Goal: Task Accomplishment & Management: Use online tool/utility

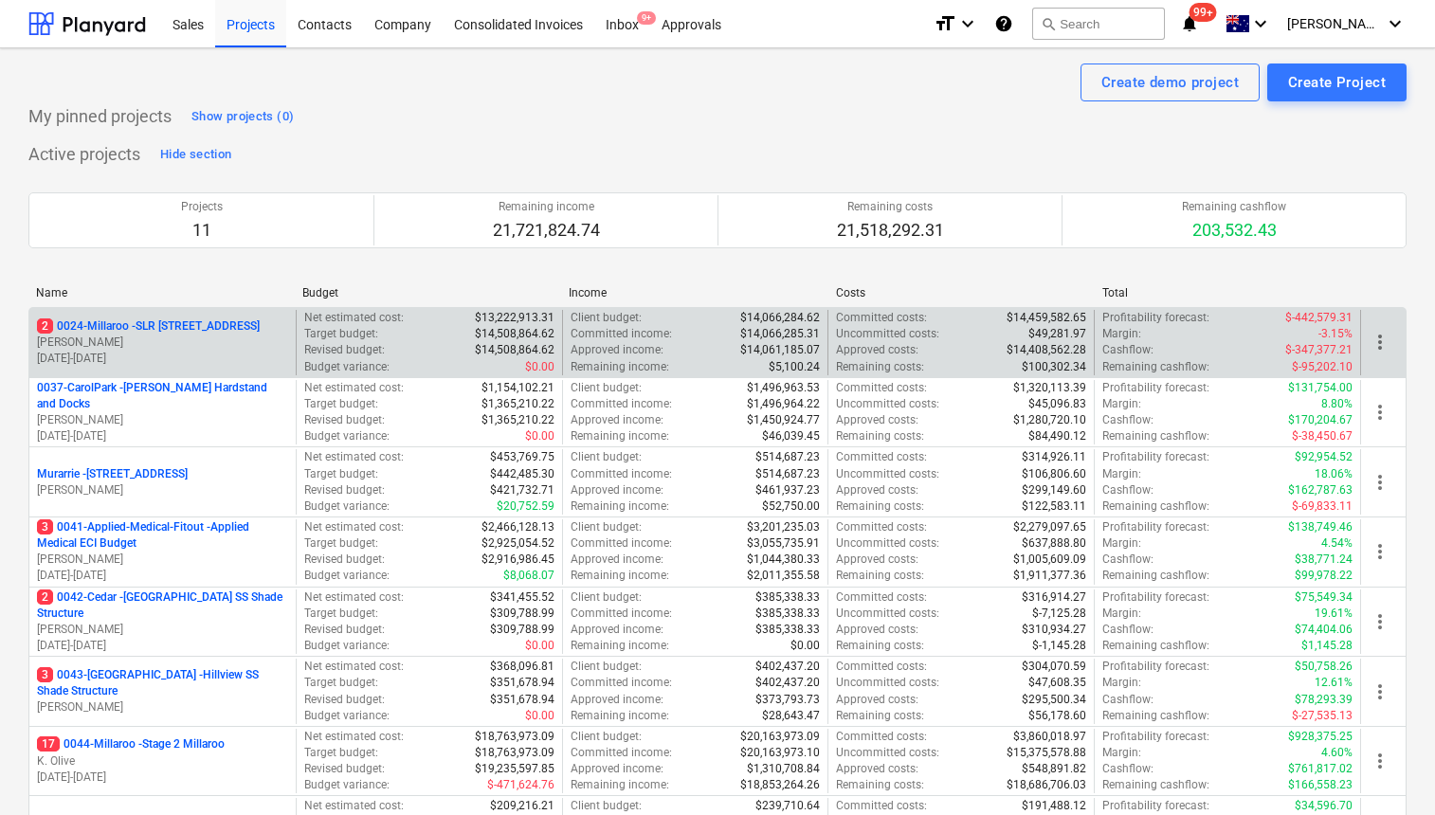
click at [179, 323] on p "2 0024-Millaroo - SLR [STREET_ADDRESS]" at bounding box center [148, 326] width 223 height 16
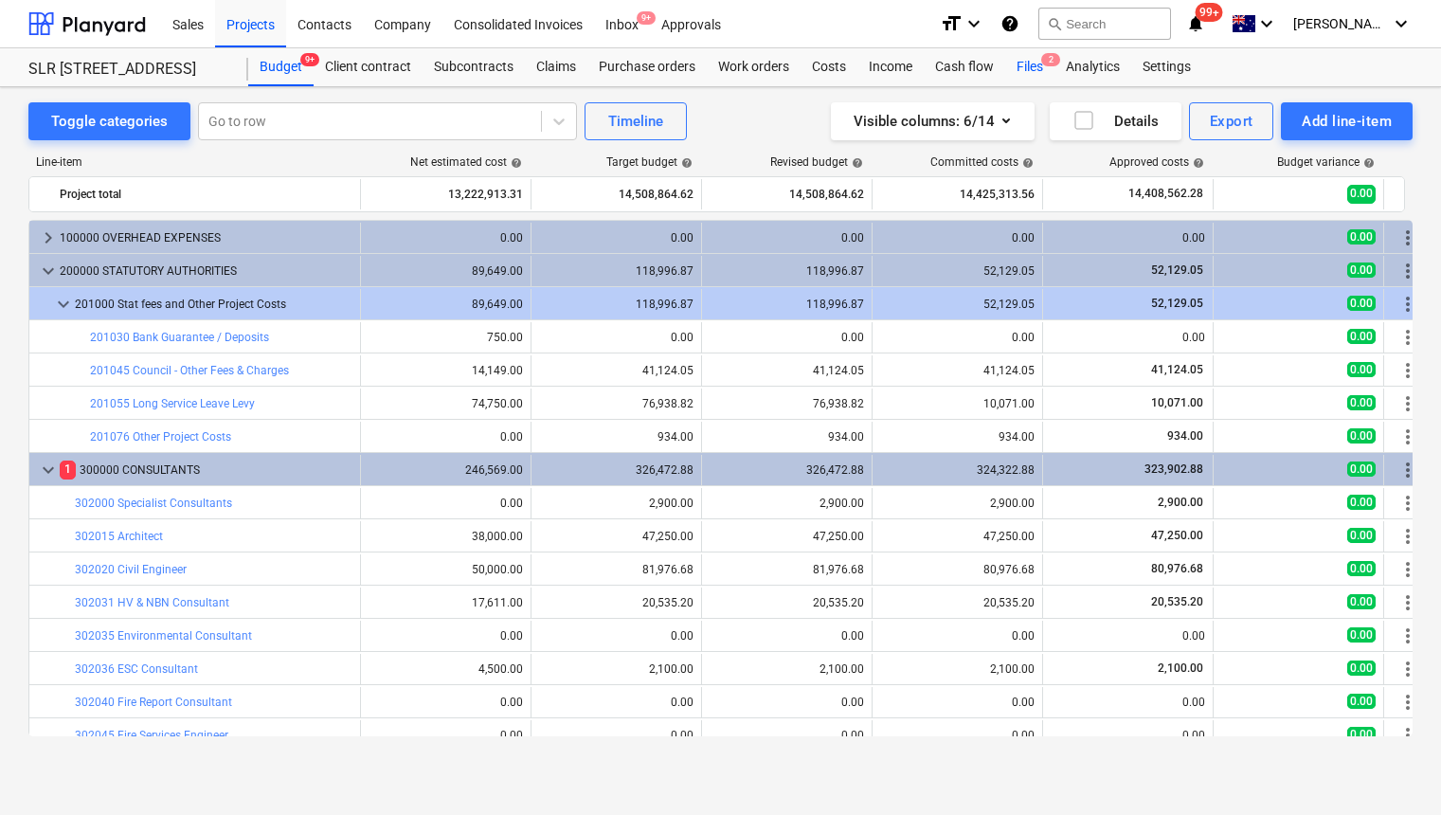
click at [1034, 61] on div "Files 2" at bounding box center [1030, 67] width 49 height 38
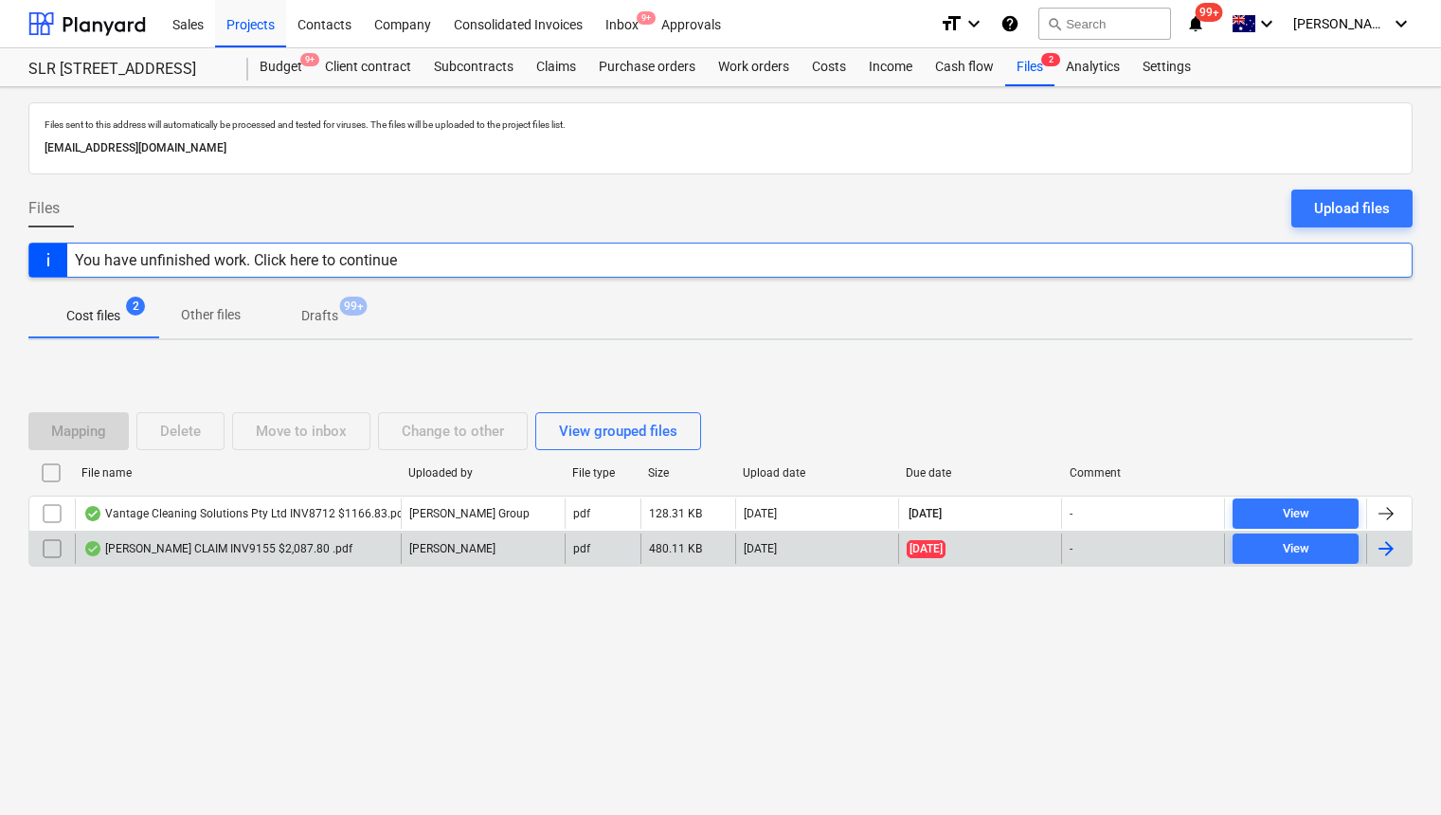
click at [241, 545] on div "[PERSON_NAME] CLAIM INV9155 $2,087.80 .pdf" at bounding box center [217, 548] width 269 height 15
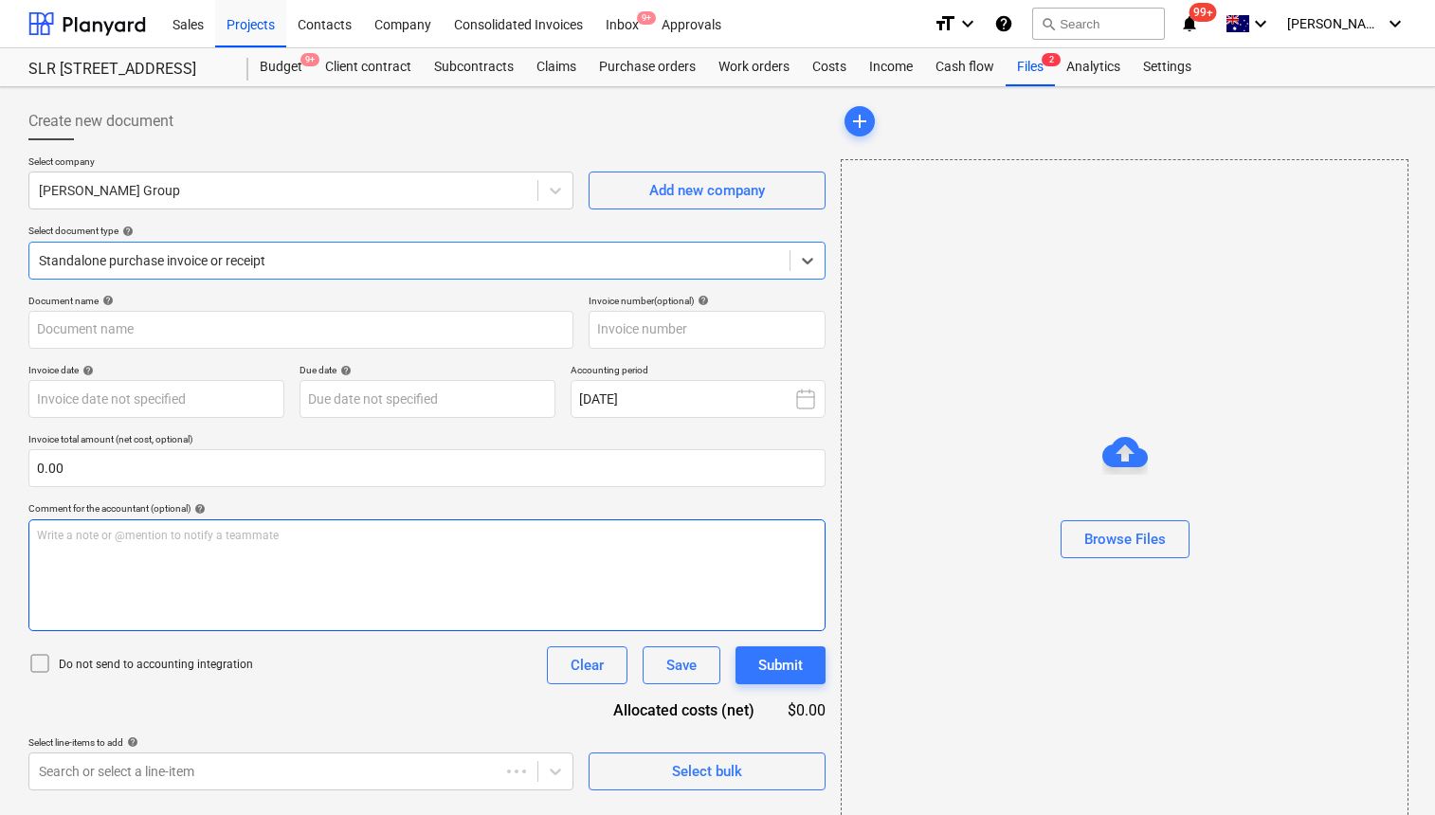
type input "9155"
type input "[DATE]"
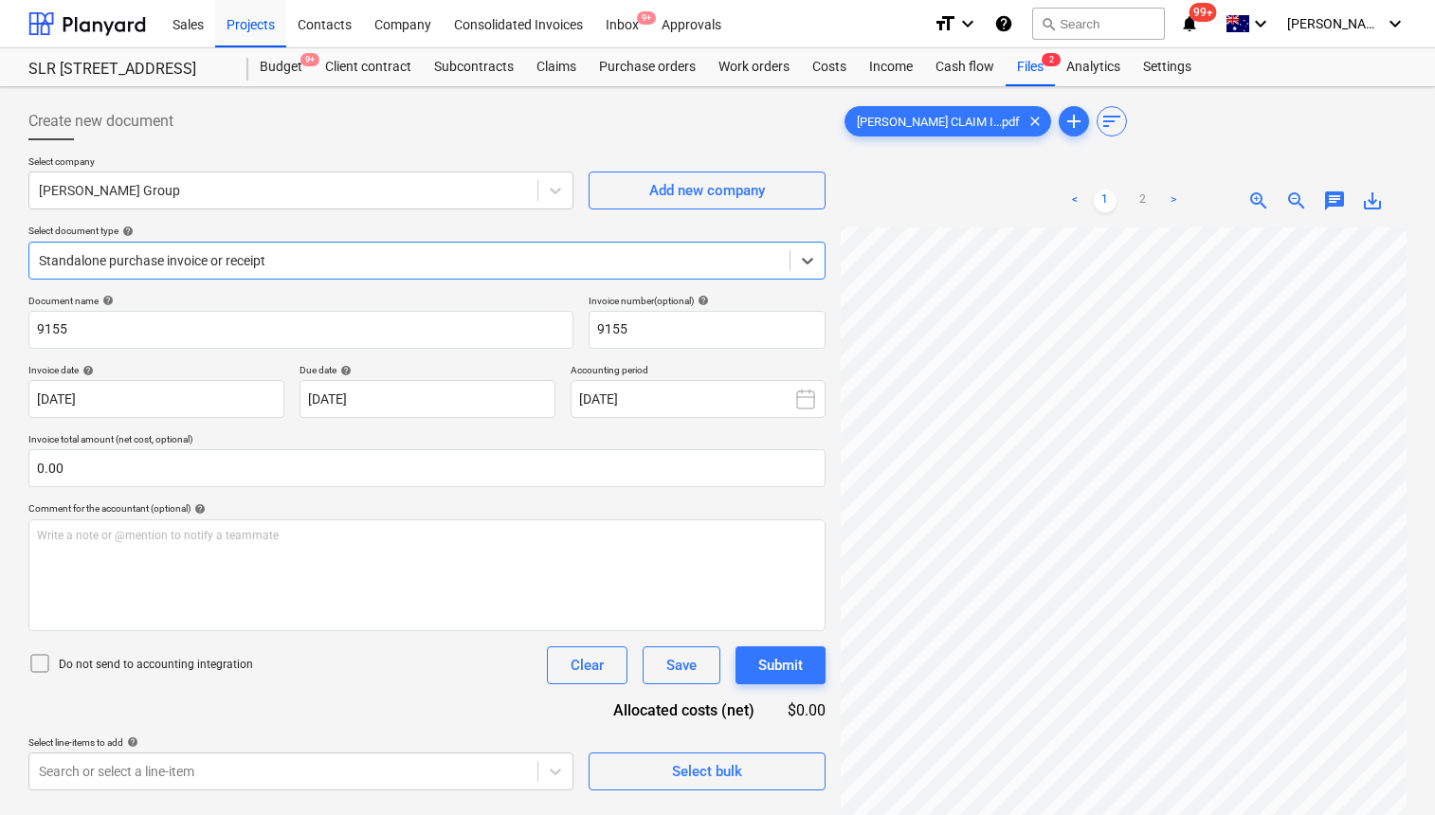
scroll to position [2, 140]
click at [136, 130] on span "Create new document" at bounding box center [100, 121] width 145 height 23
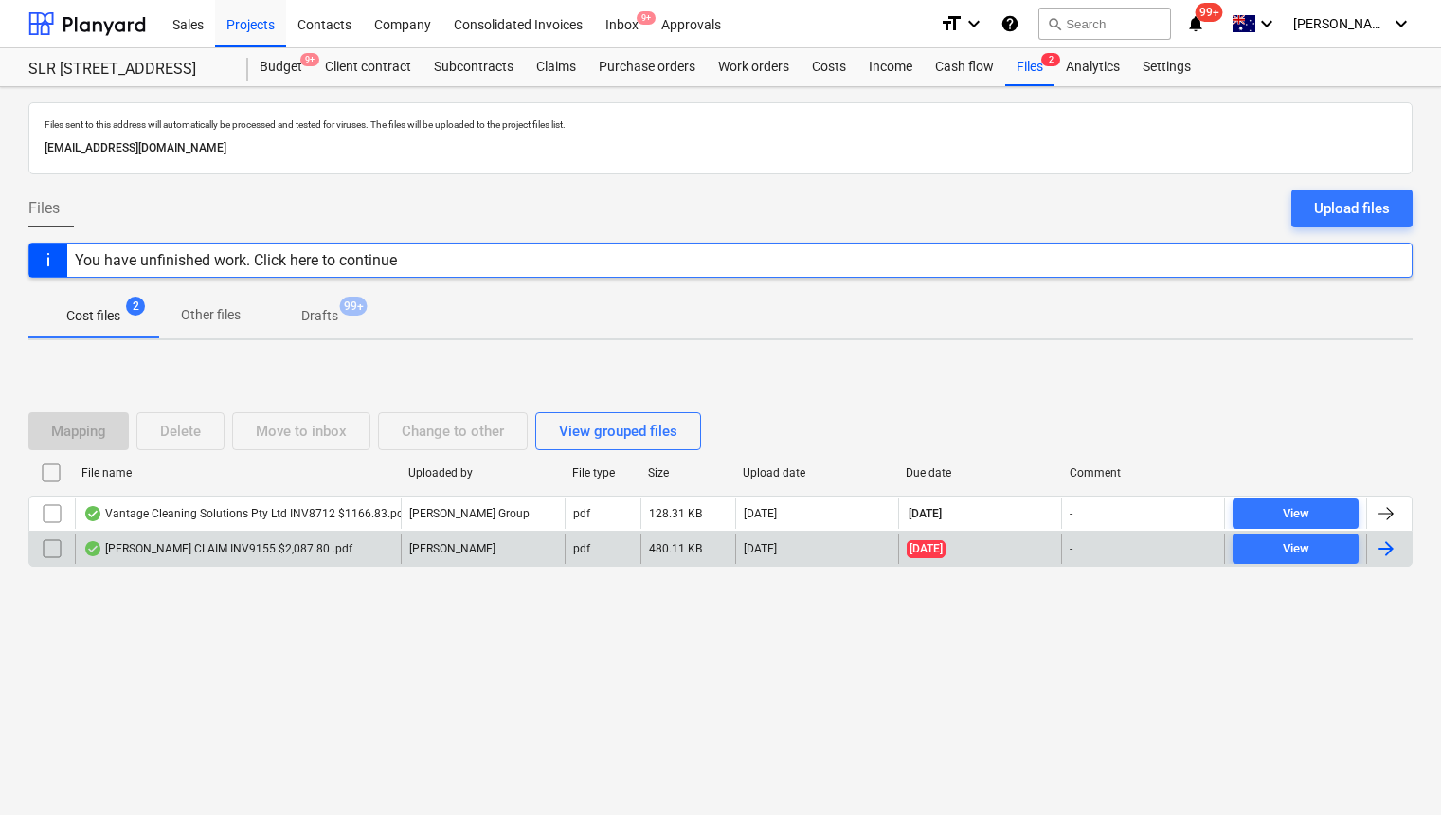
click at [41, 540] on input "checkbox" at bounding box center [52, 549] width 30 height 30
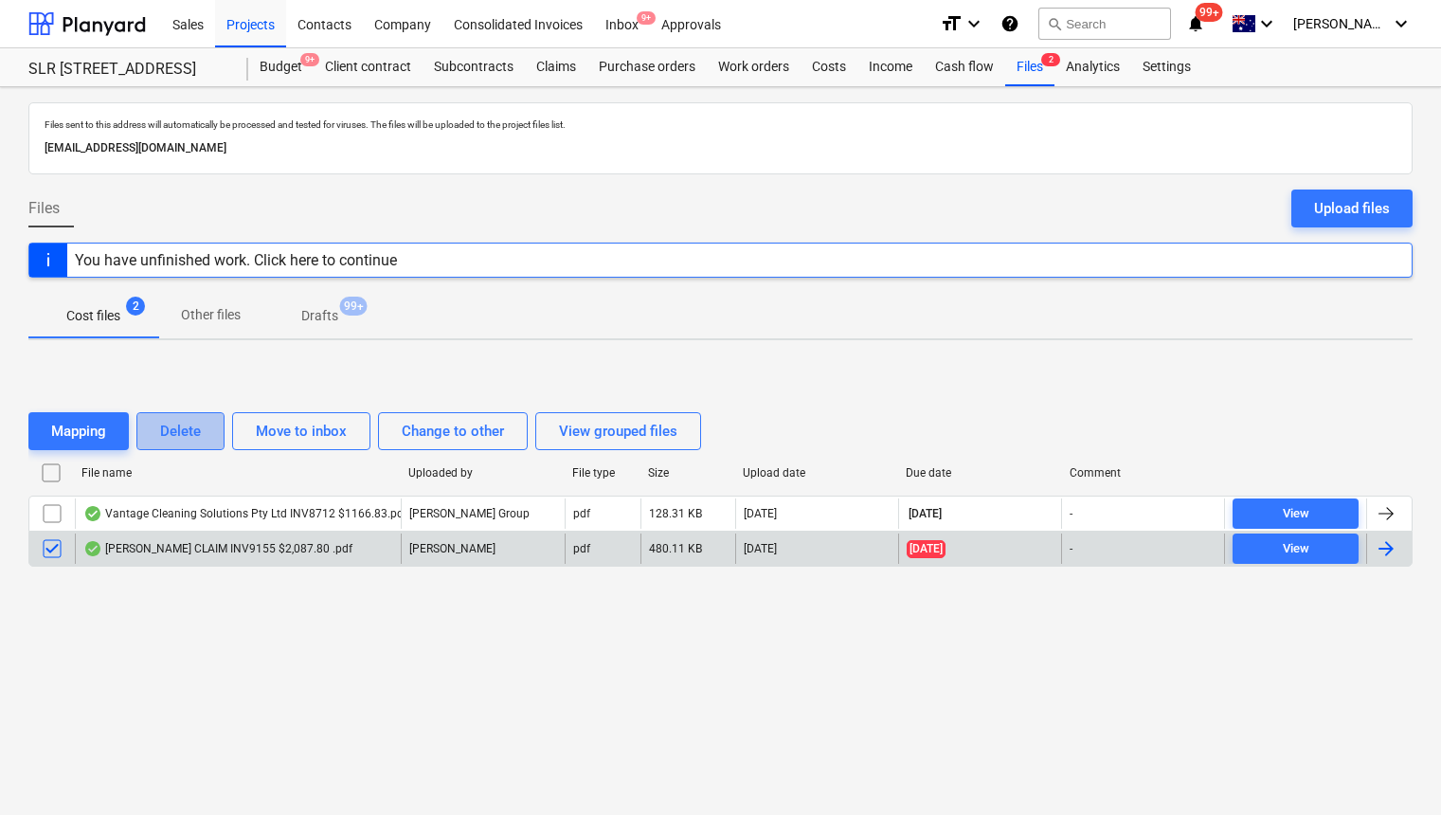
click at [189, 430] on div "Delete" at bounding box center [180, 431] width 41 height 25
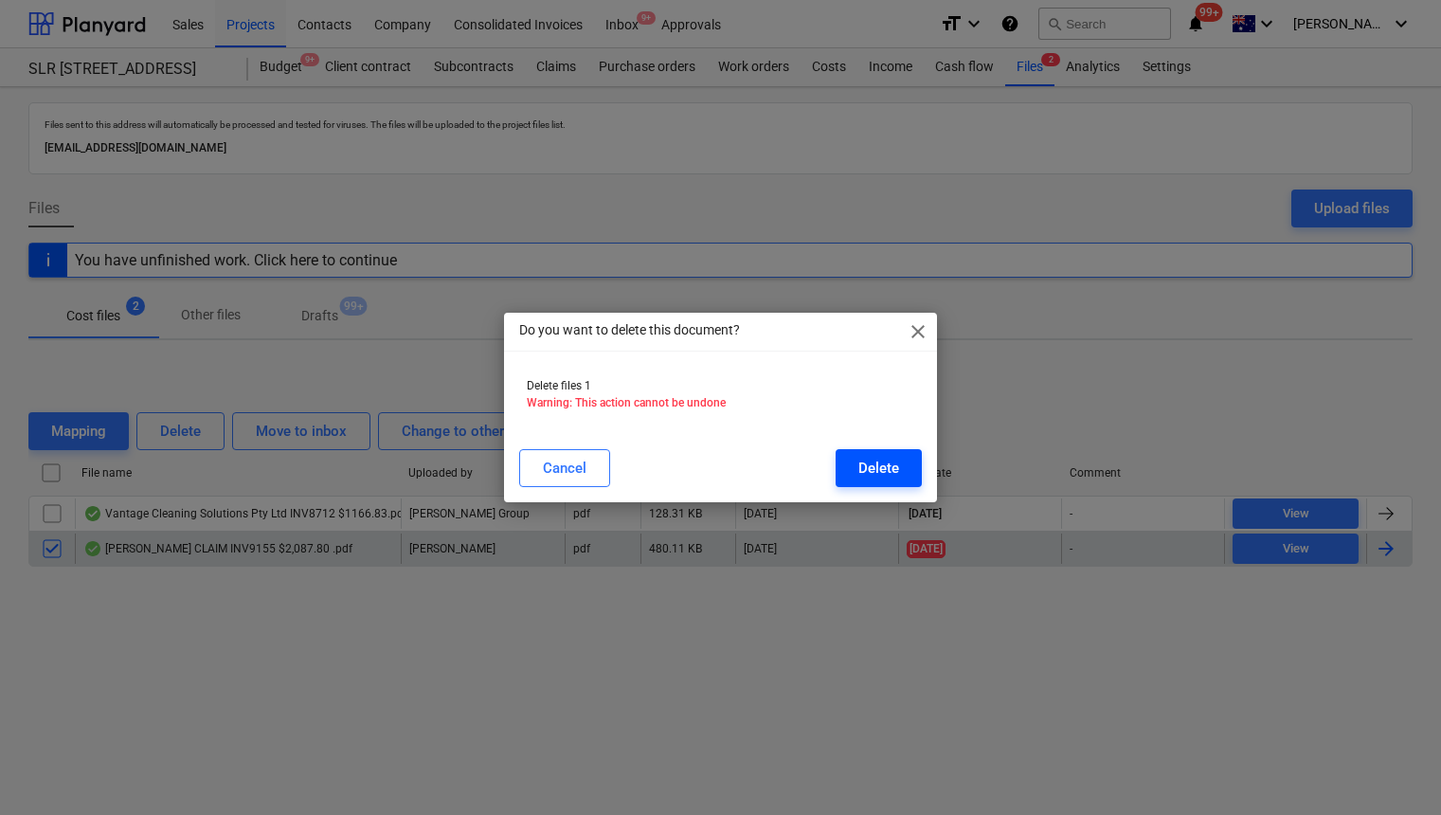
click at [881, 466] on div "Delete" at bounding box center [879, 468] width 41 height 25
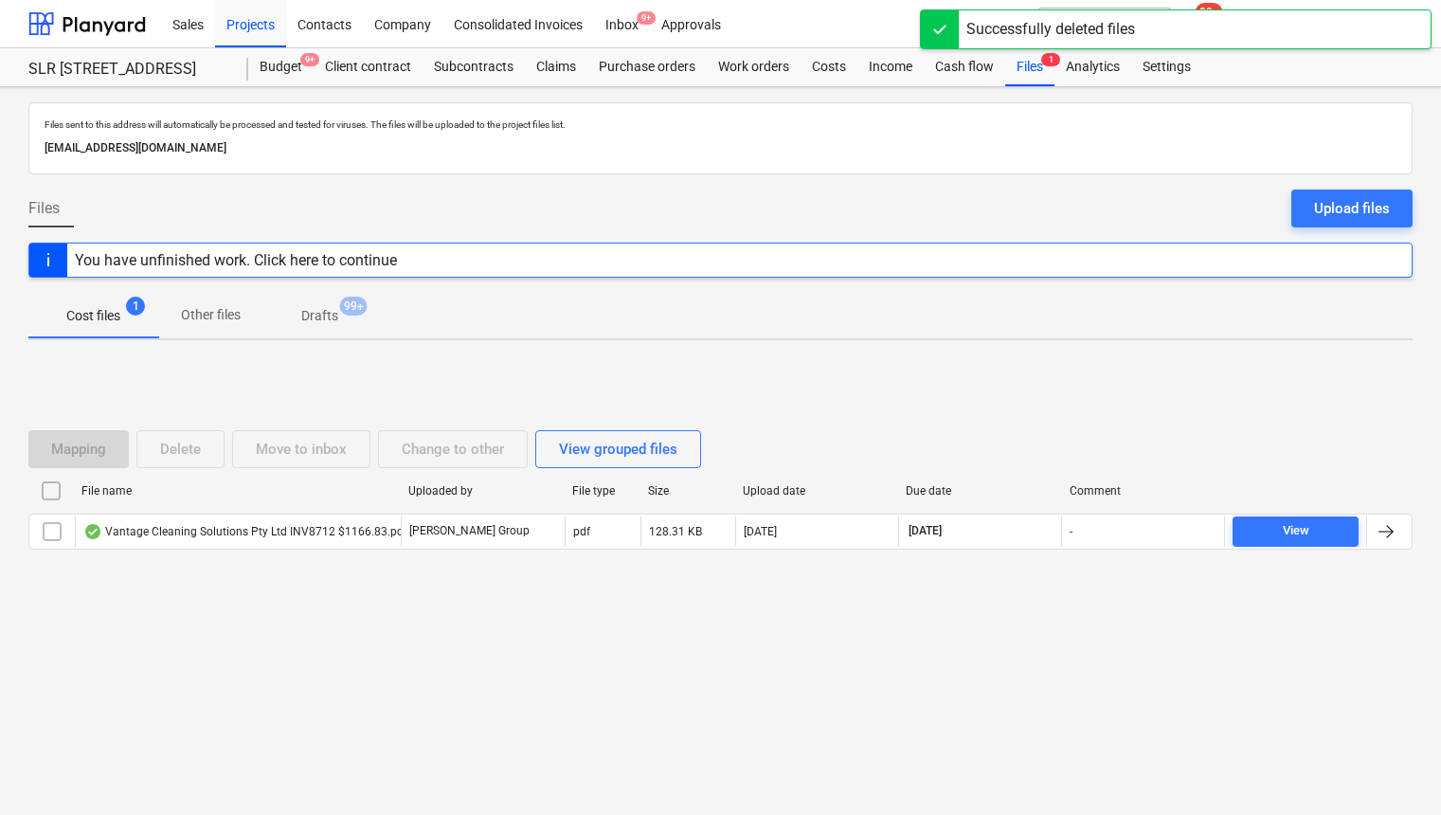
click at [788, 650] on div "Files sent to this address will automatically be processed and tested for virus…" at bounding box center [720, 451] width 1441 height 728
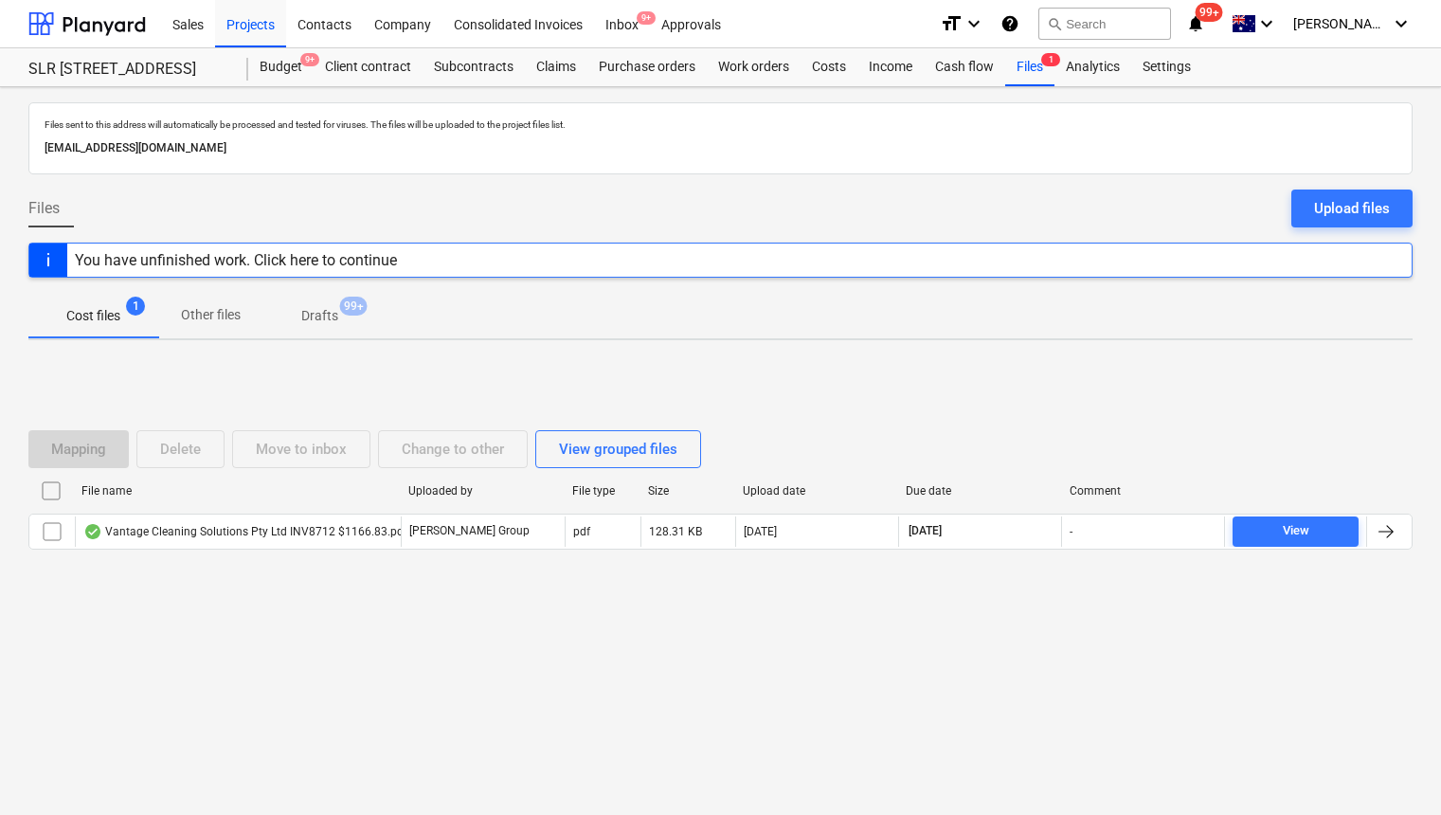
click at [564, 316] on div "Cost files 1 Other files Drafts 99+" at bounding box center [720, 315] width 1385 height 45
click at [117, 70] on div "SLR [STREET_ADDRESS]" at bounding box center [126, 70] width 197 height 20
click at [108, 20] on div at bounding box center [87, 23] width 118 height 47
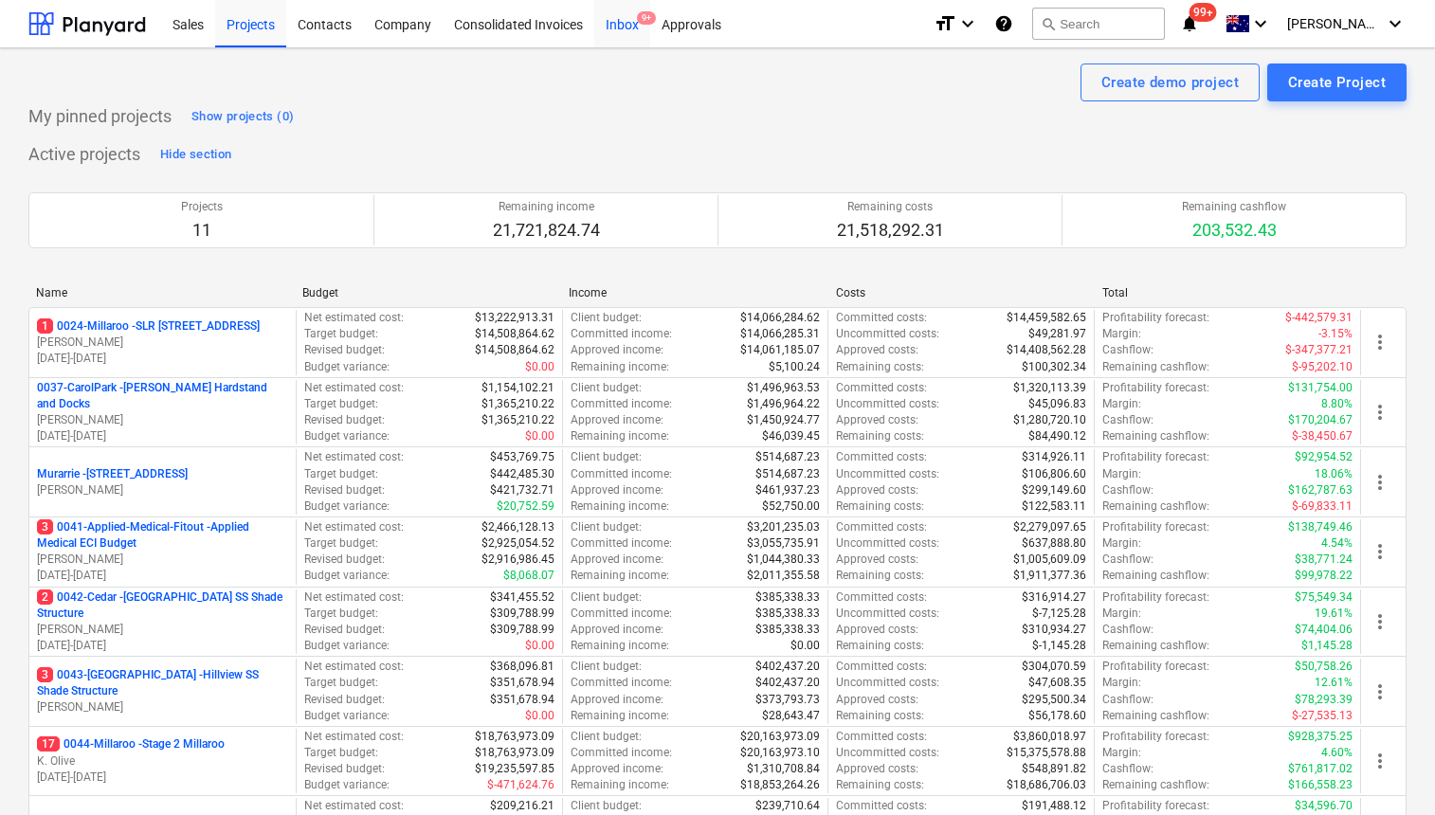
click at [634, 22] on div "Inbox 9+" at bounding box center [622, 23] width 56 height 48
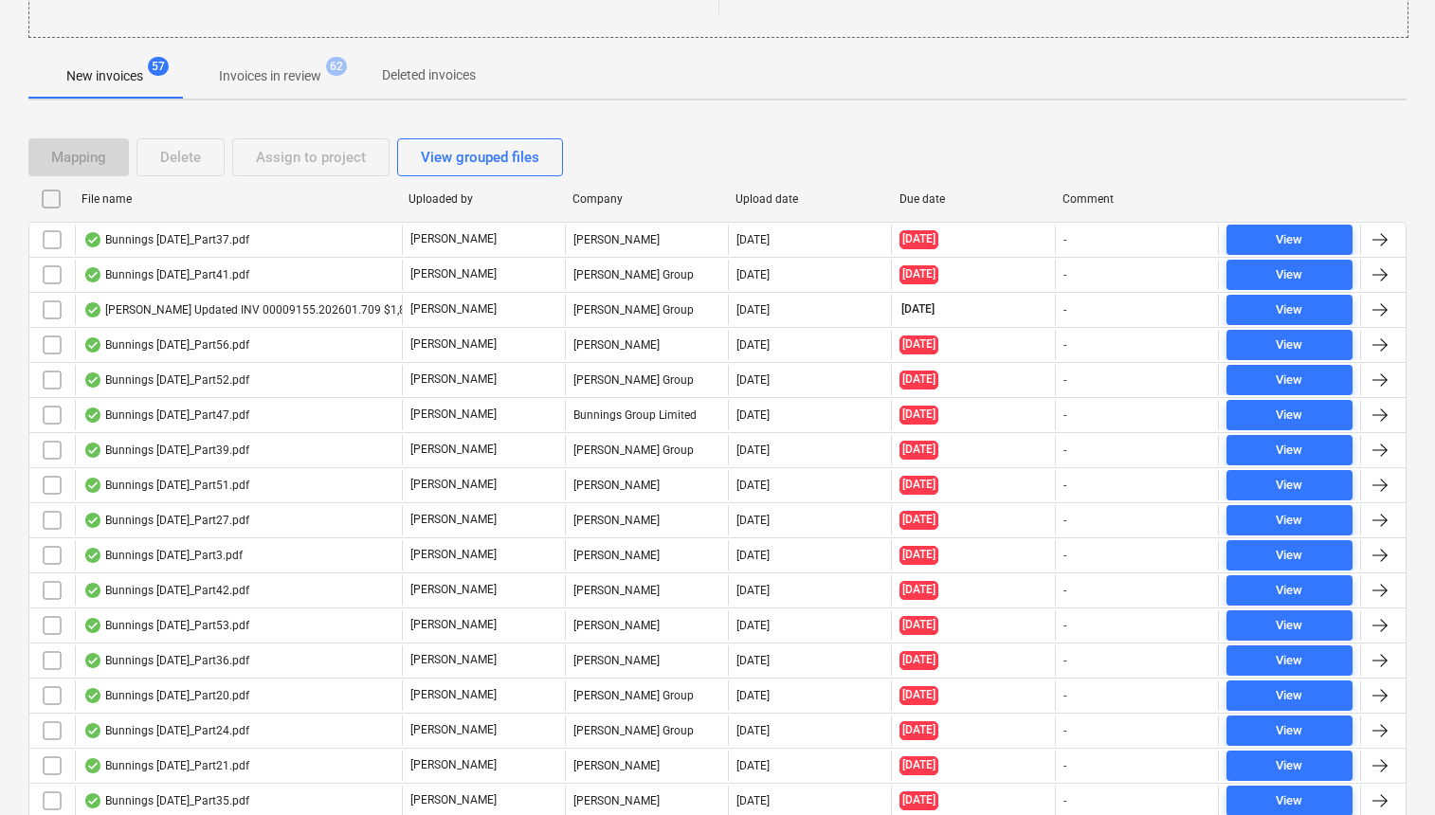
scroll to position [324, 0]
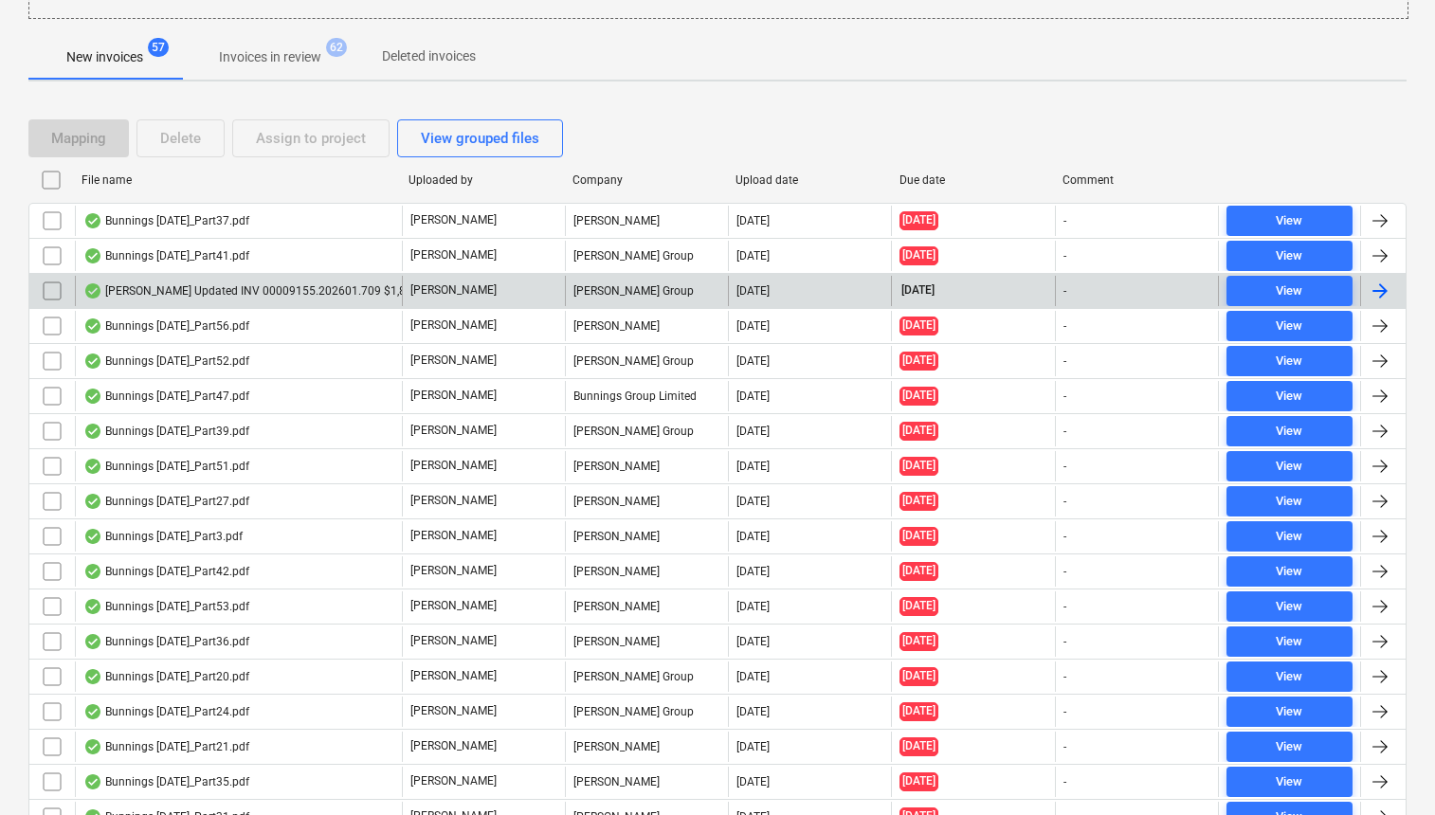
click at [313, 289] on div "[PERSON_NAME] Updated INV 00009155.202601.709 $1,817.75.pdf" at bounding box center [269, 290] width 372 height 15
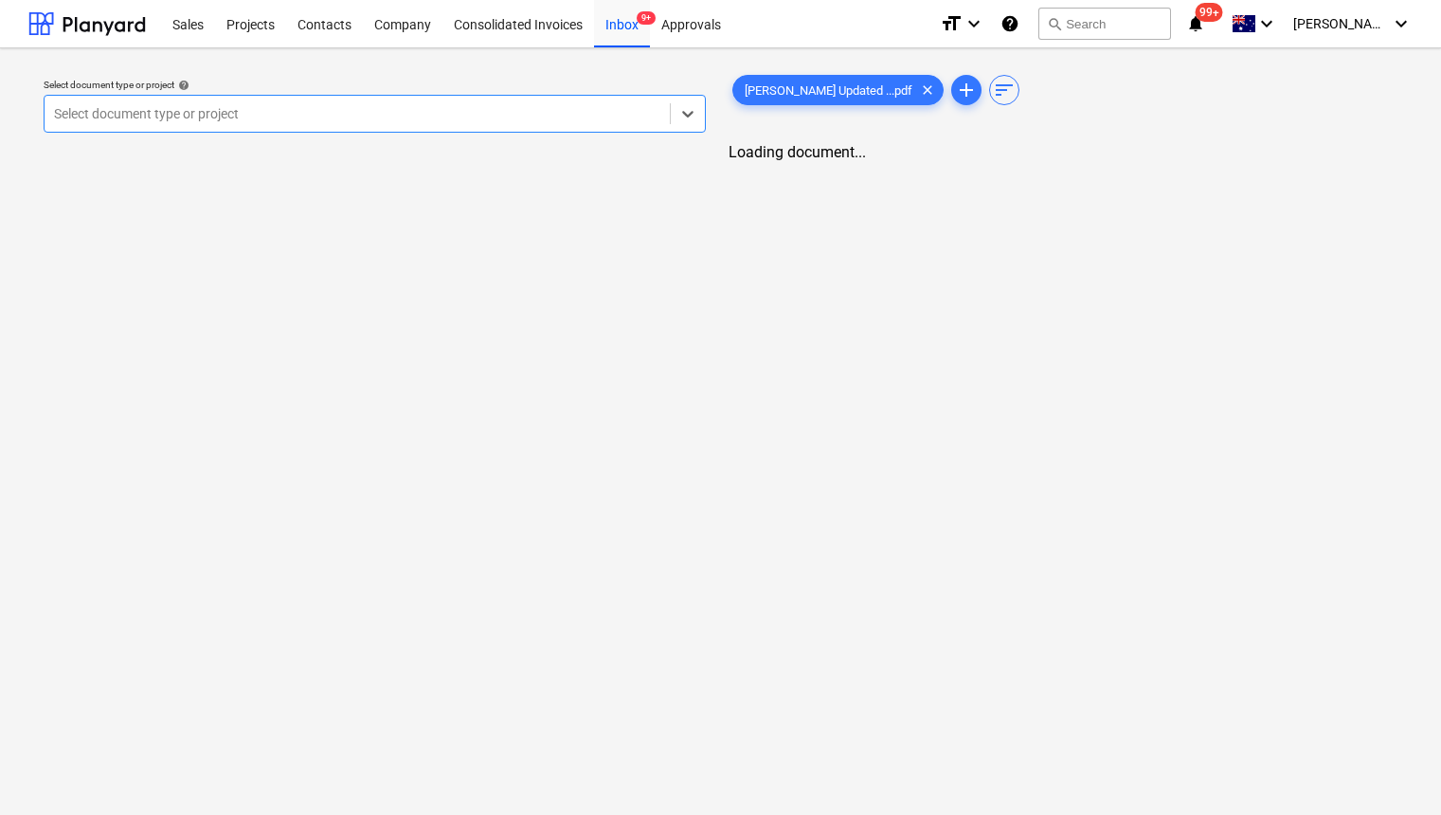
click at [427, 119] on div at bounding box center [357, 113] width 607 height 19
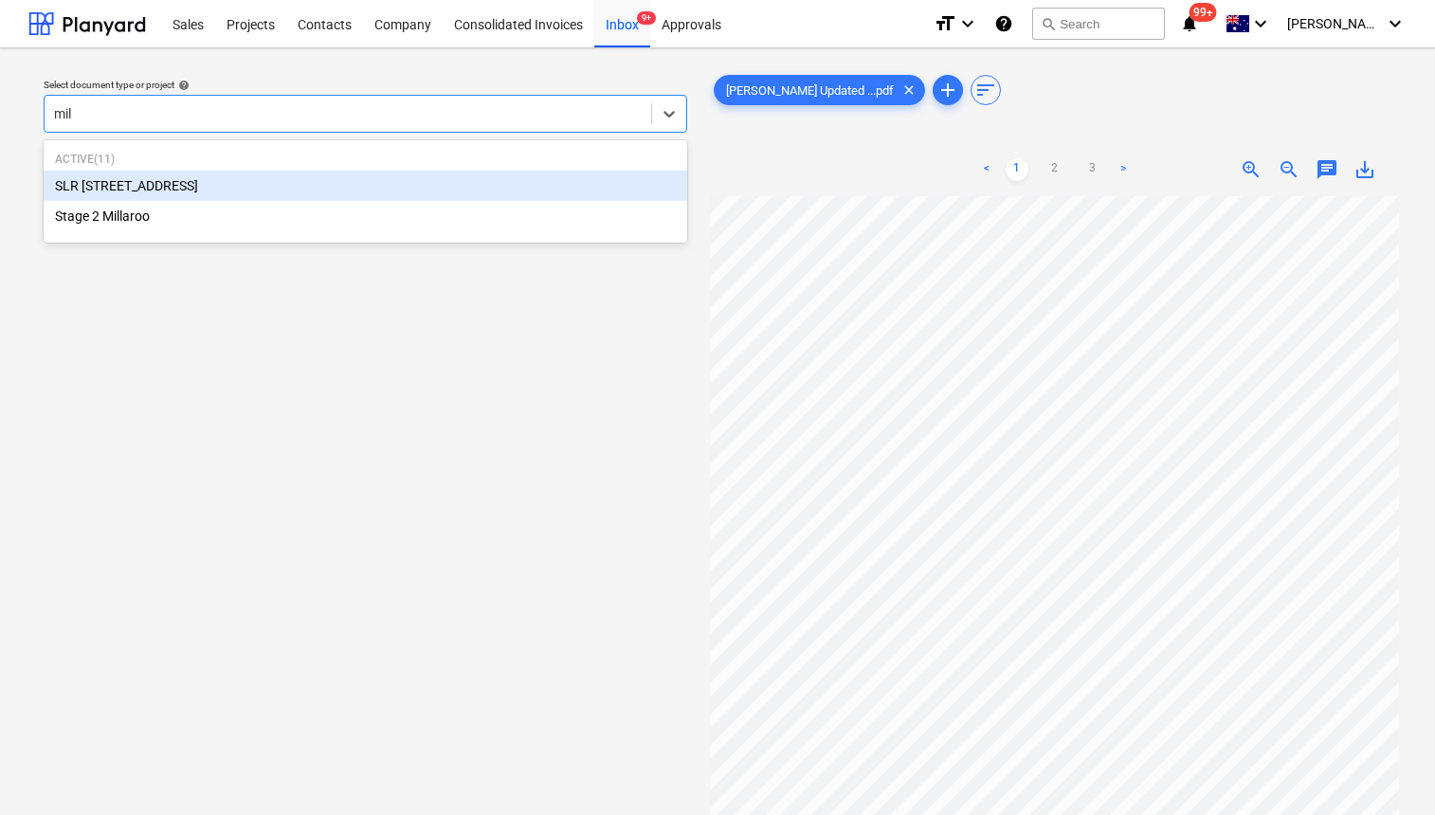
type input "mill"
click at [332, 172] on div "SLR [STREET_ADDRESS]" at bounding box center [366, 186] width 644 height 30
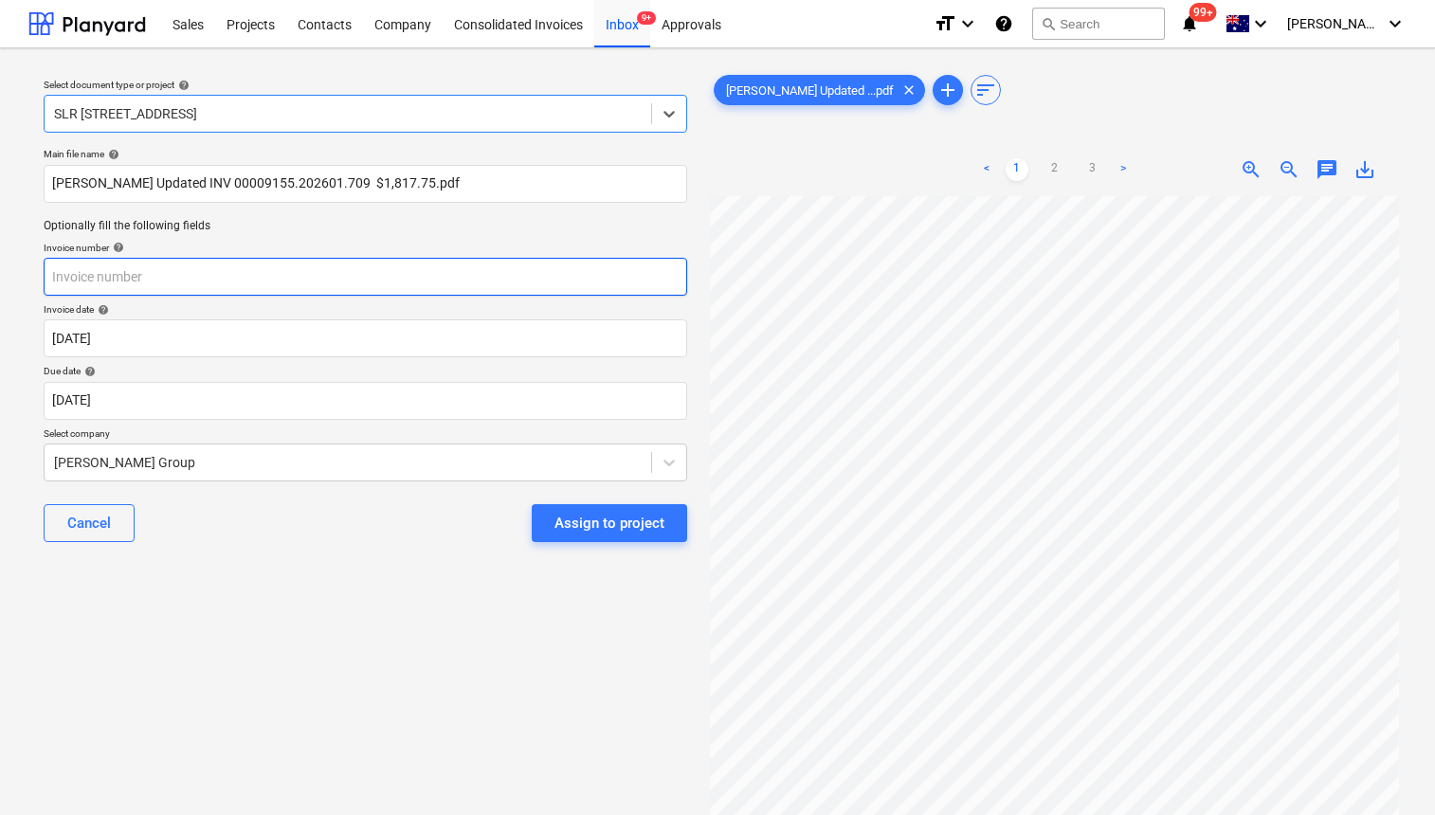
click at [74, 272] on input "text" at bounding box center [366, 277] width 644 height 38
paste input "00009155.202601.709"
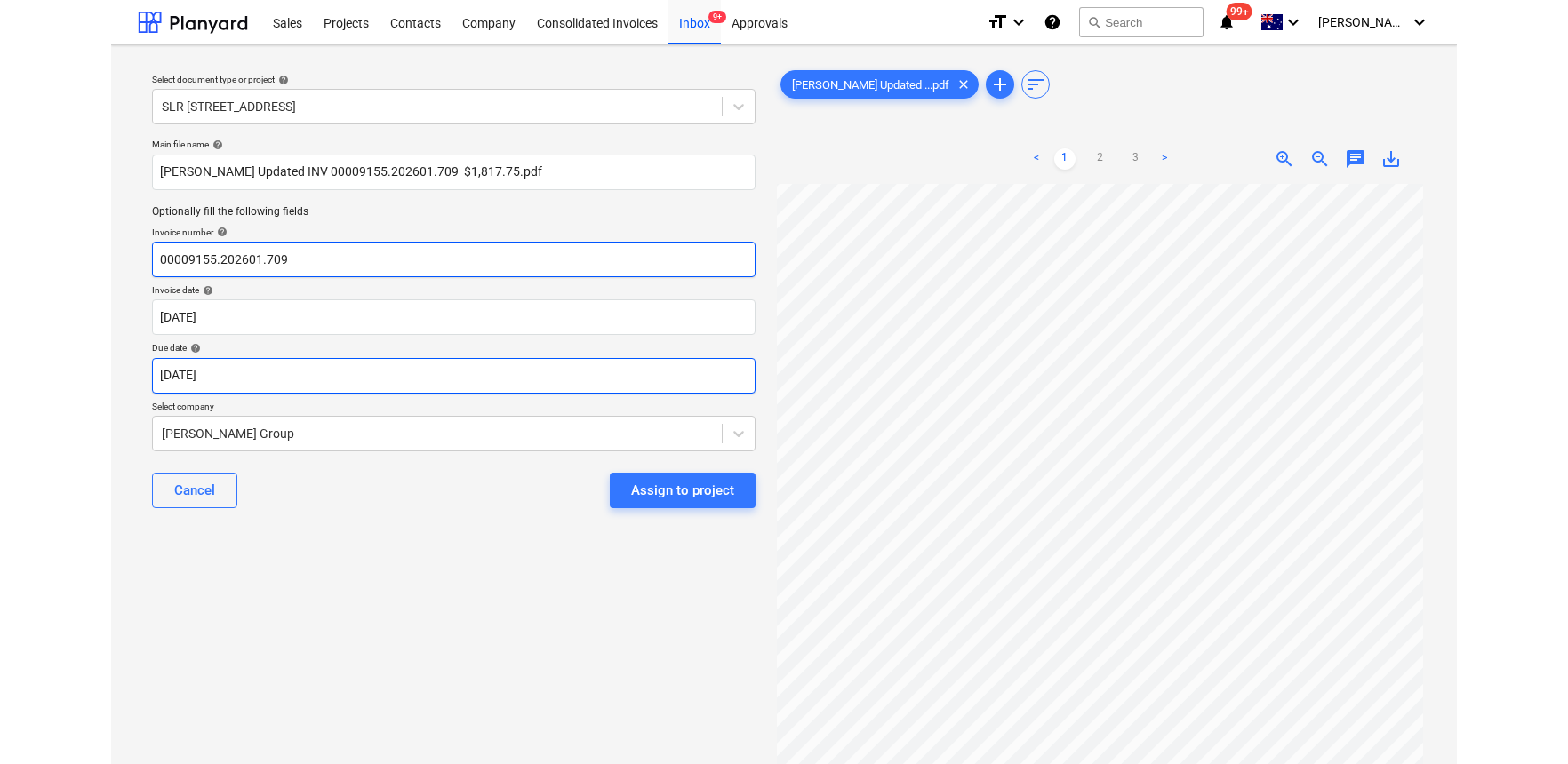
scroll to position [20, 0]
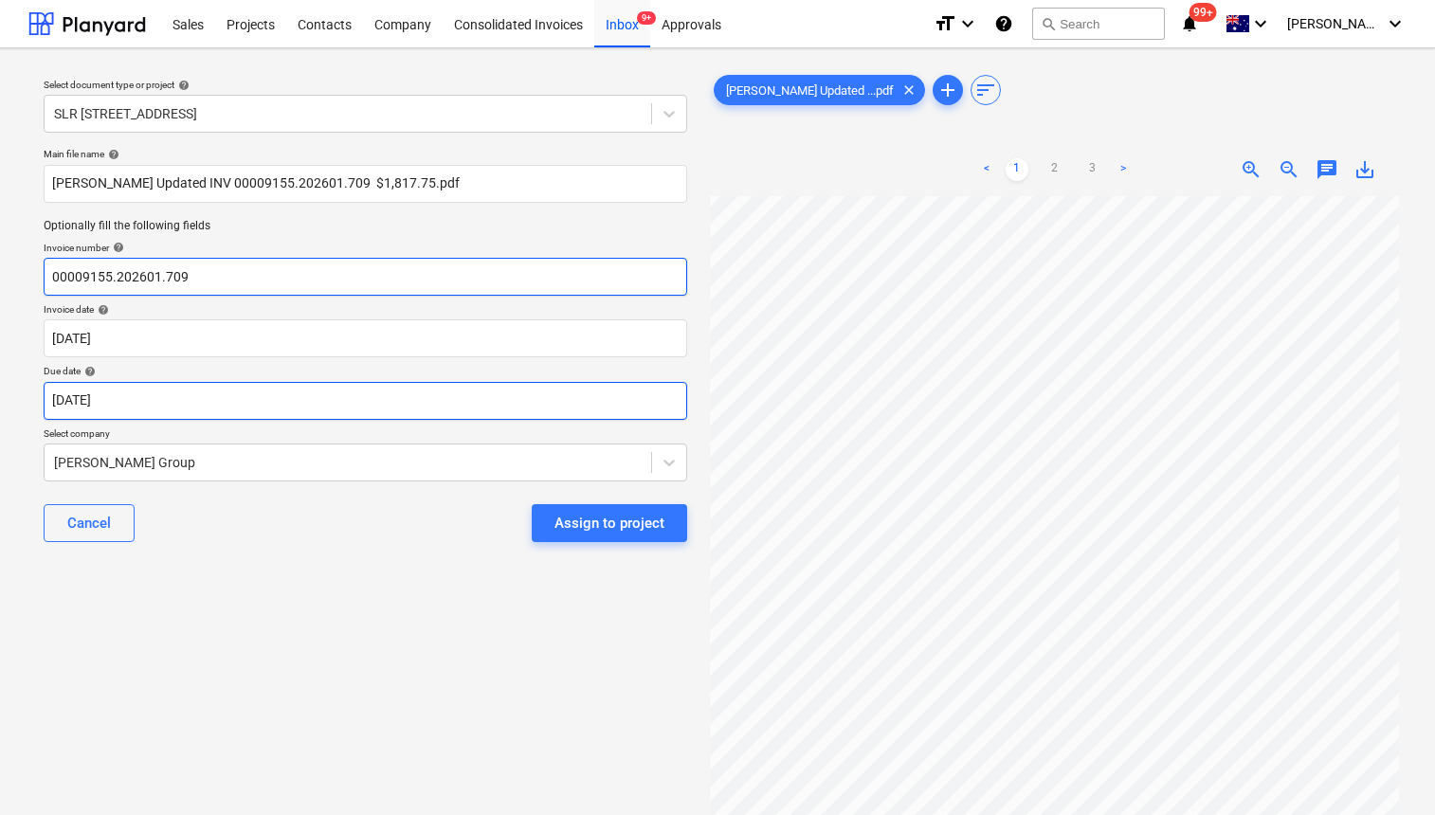
type input "00009155.202601.709"
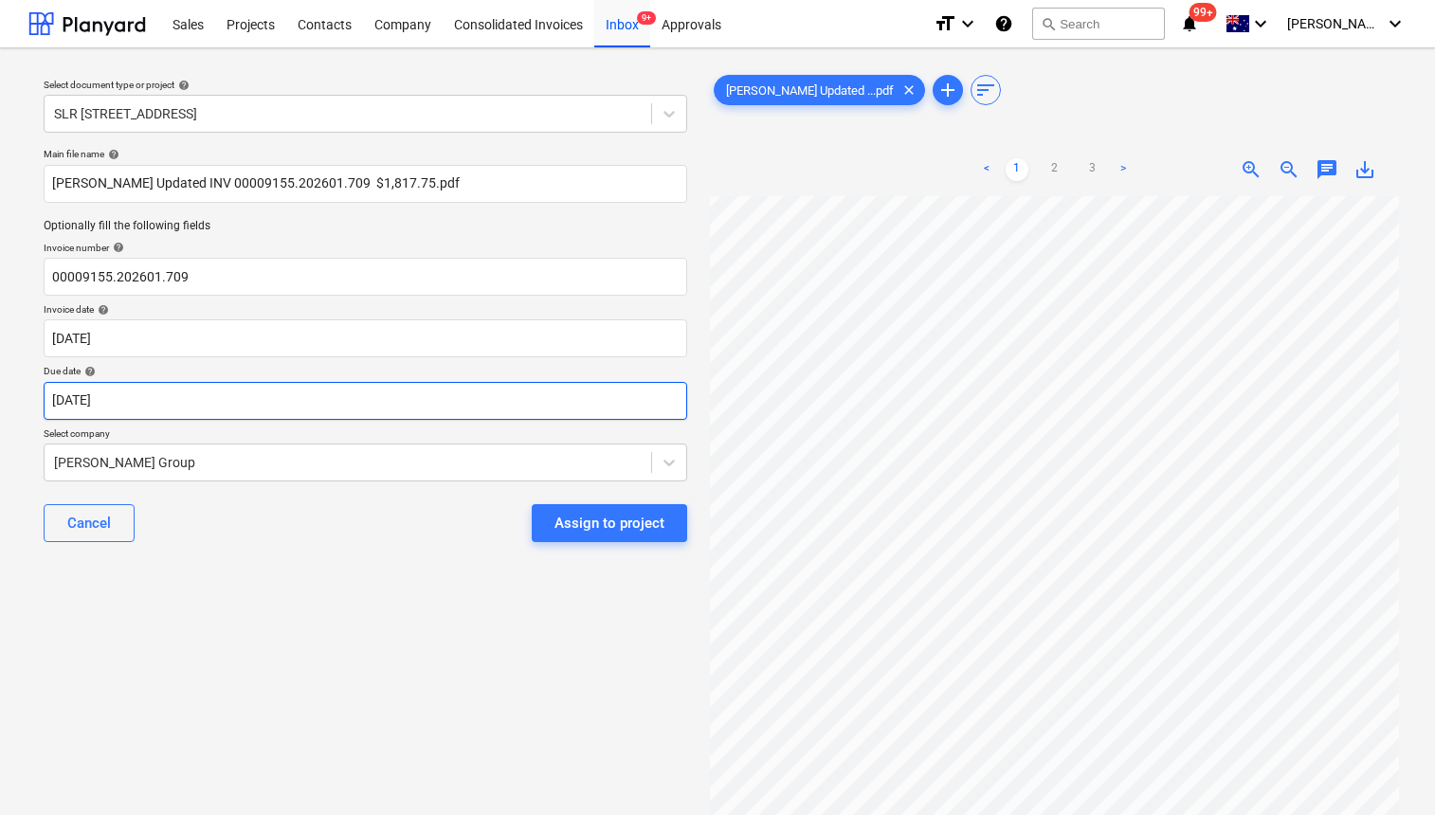
click at [252, 396] on body "Sales Projects Contacts Company Consolidated Invoices Inbox 9+ Approvals format…" at bounding box center [717, 407] width 1435 height 815
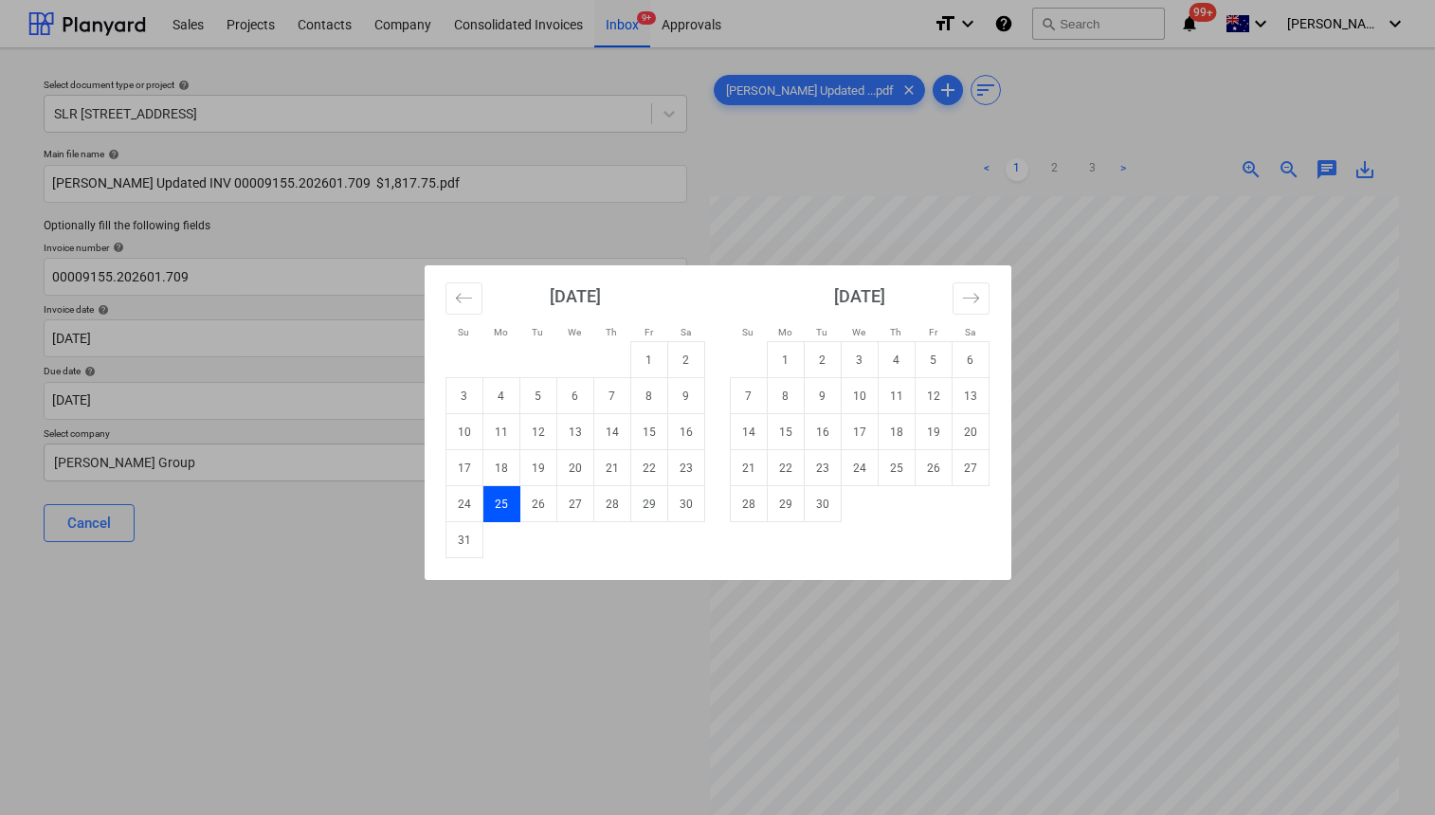
click at [496, 507] on td "25" at bounding box center [500, 504] width 37 height 36
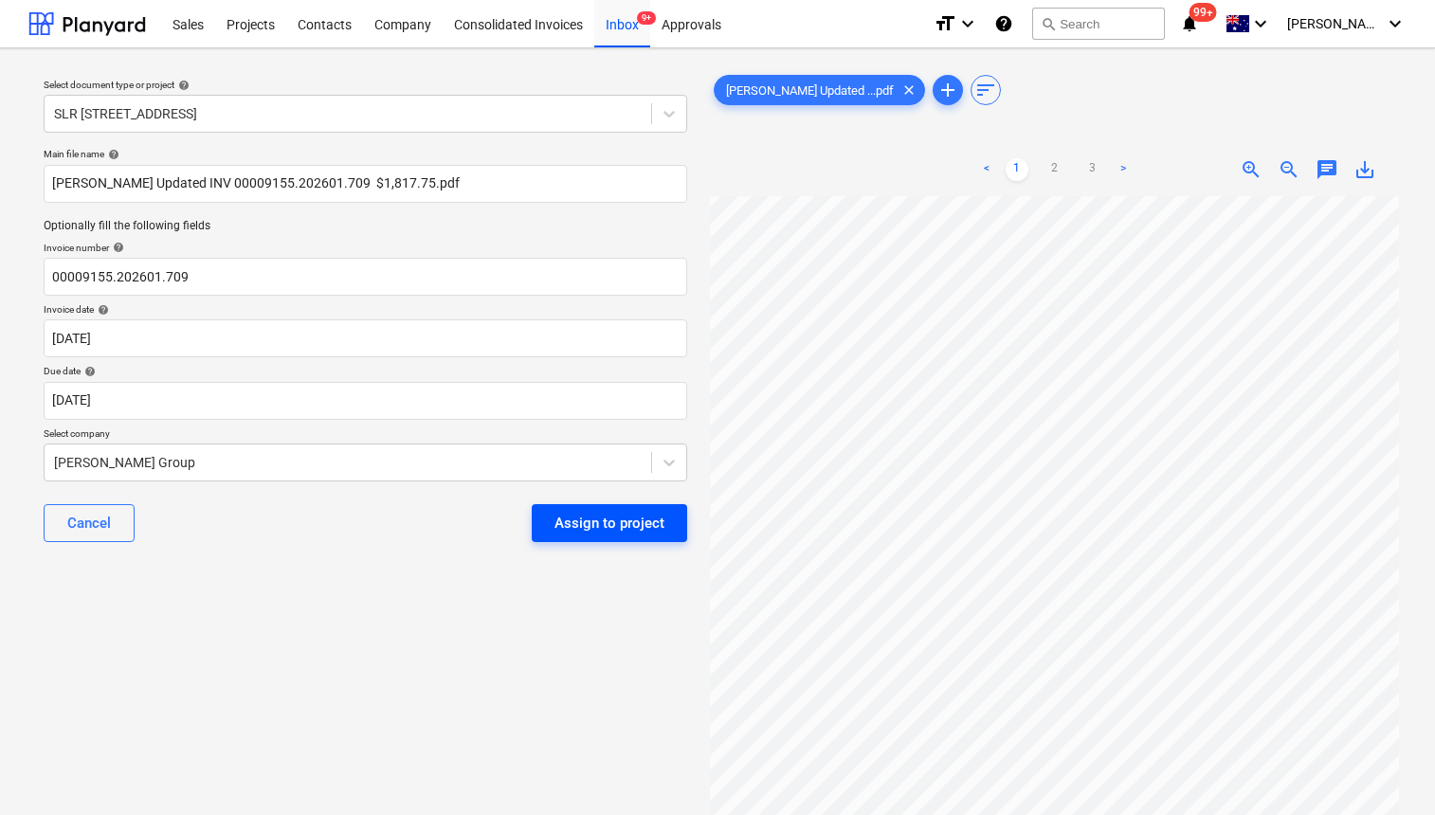
click at [576, 523] on div "Assign to project" at bounding box center [609, 523] width 110 height 25
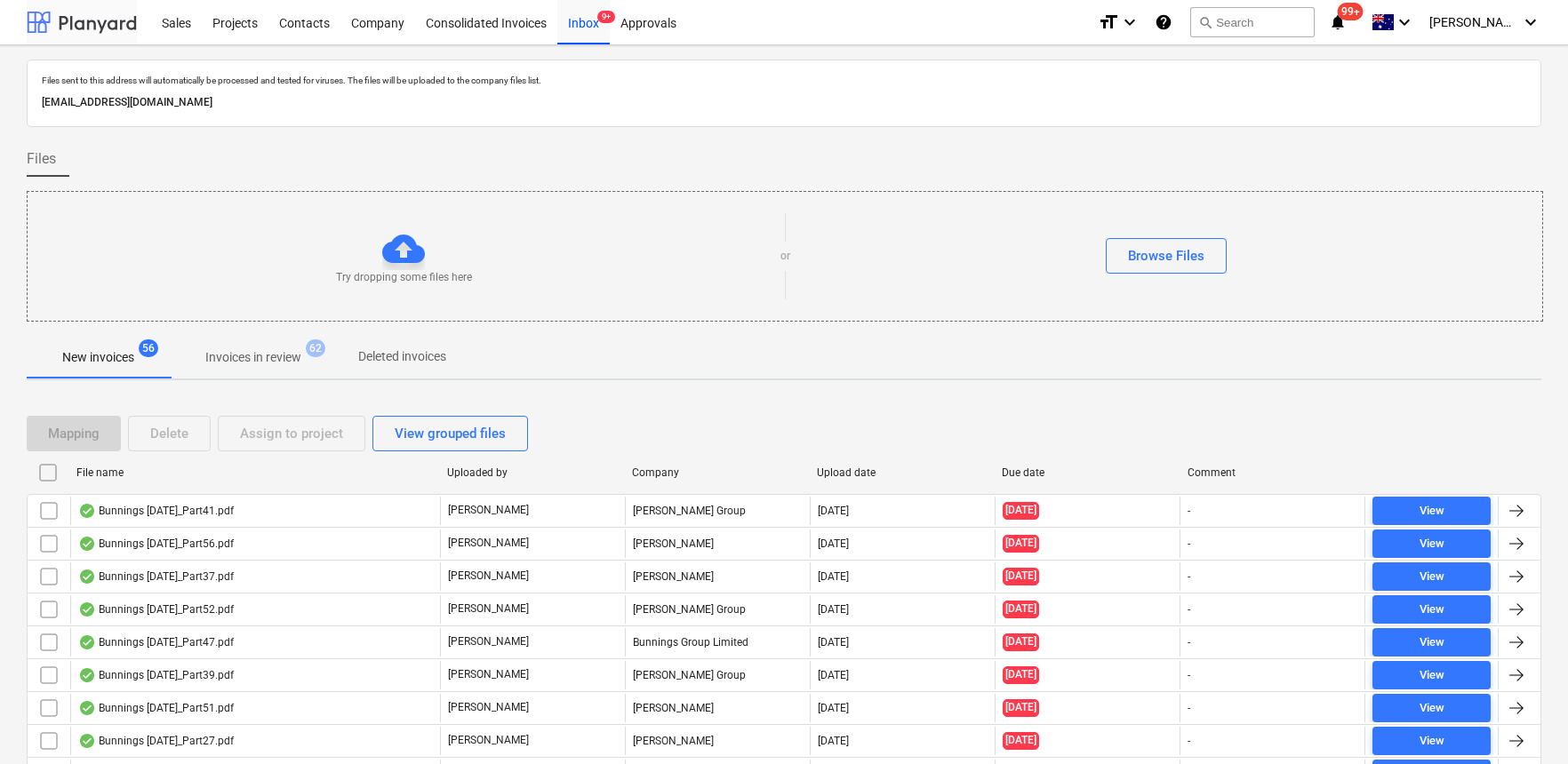
click at [69, 14] on div at bounding box center [82, 22] width 111 height 44
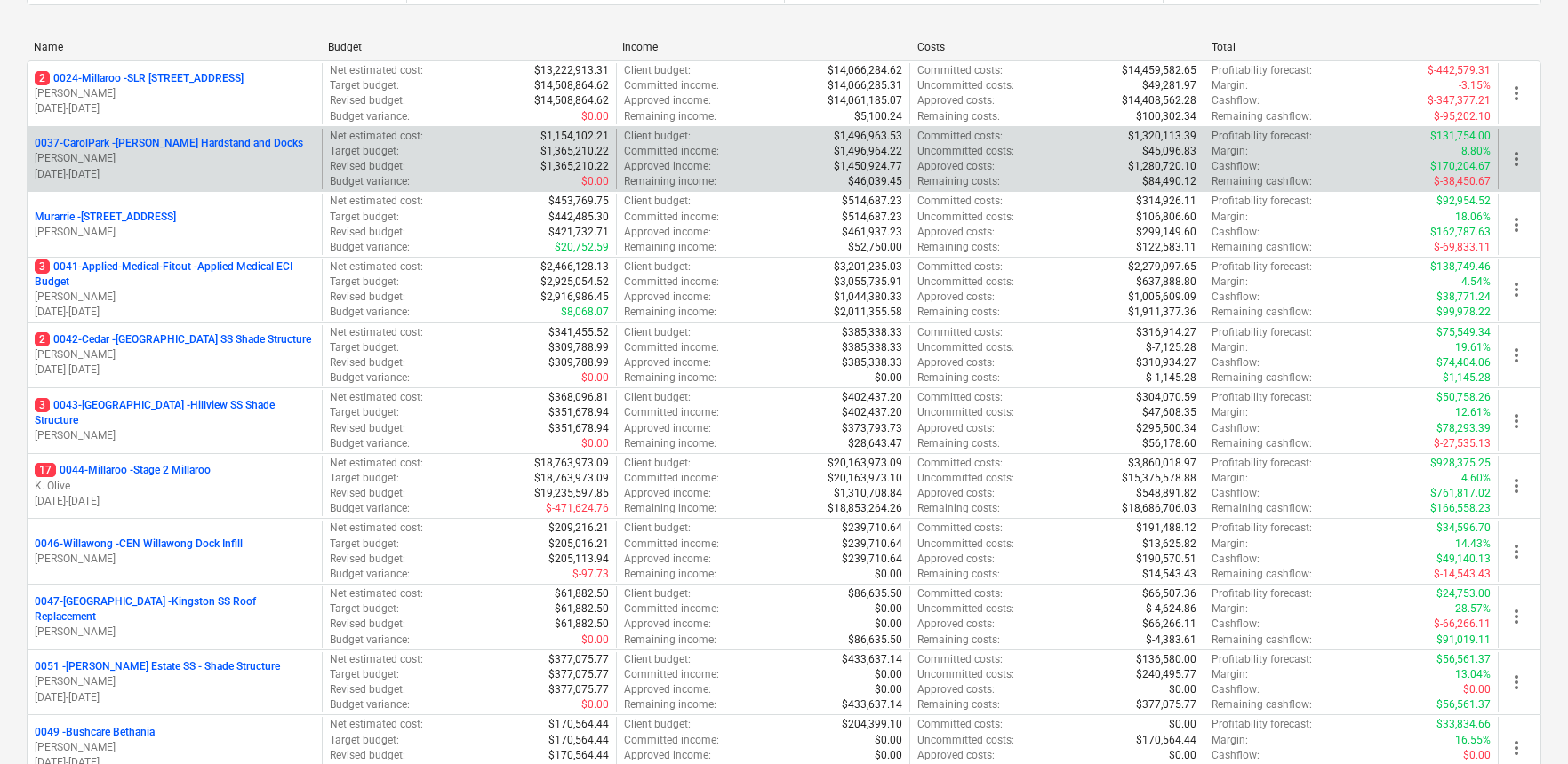
scroll to position [230, 0]
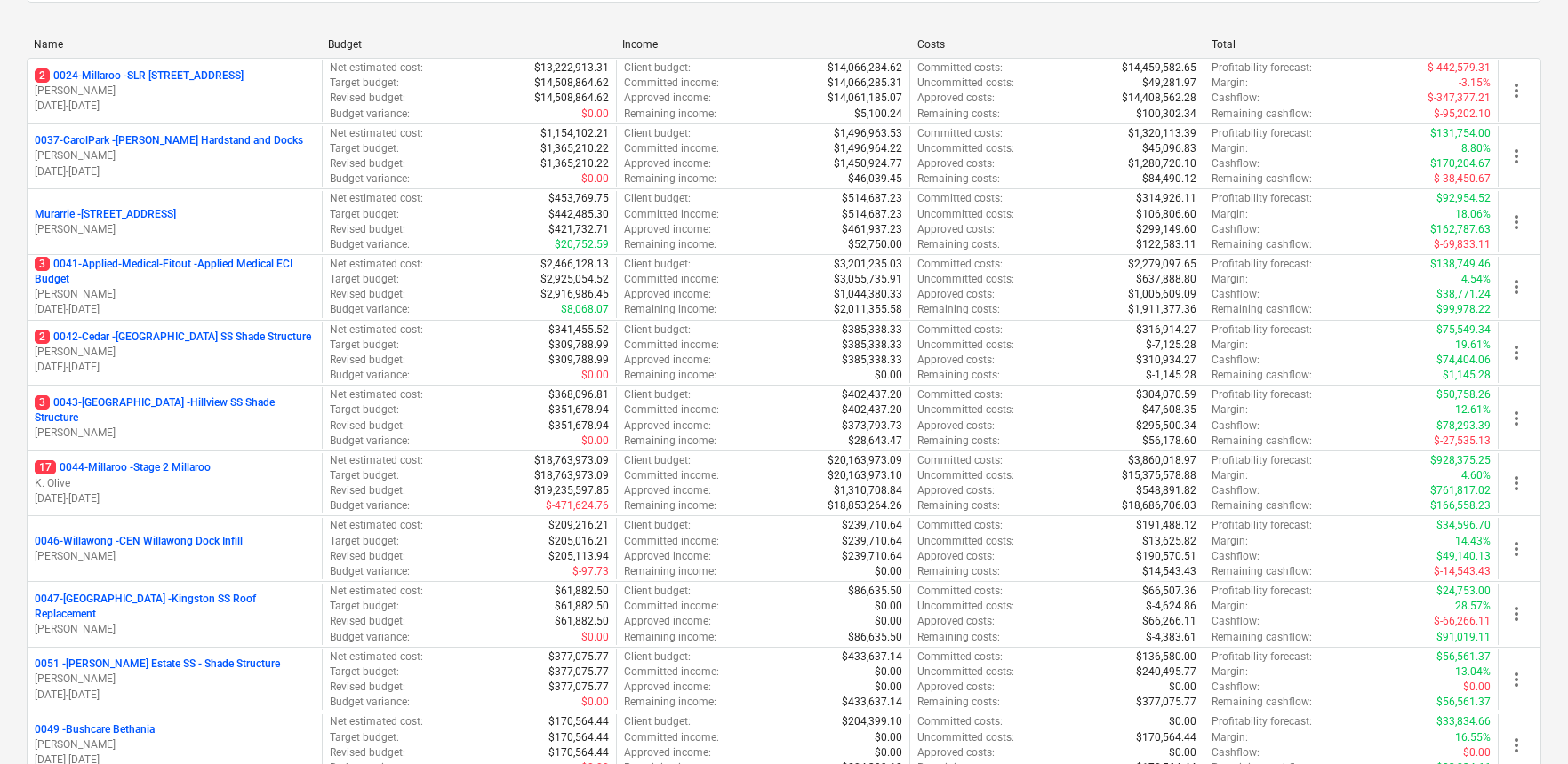
click at [158, 269] on p "3 0041-Applied-Medical-Fitout - Applied Medical ECI Budget" at bounding box center [174, 272] width 280 height 30
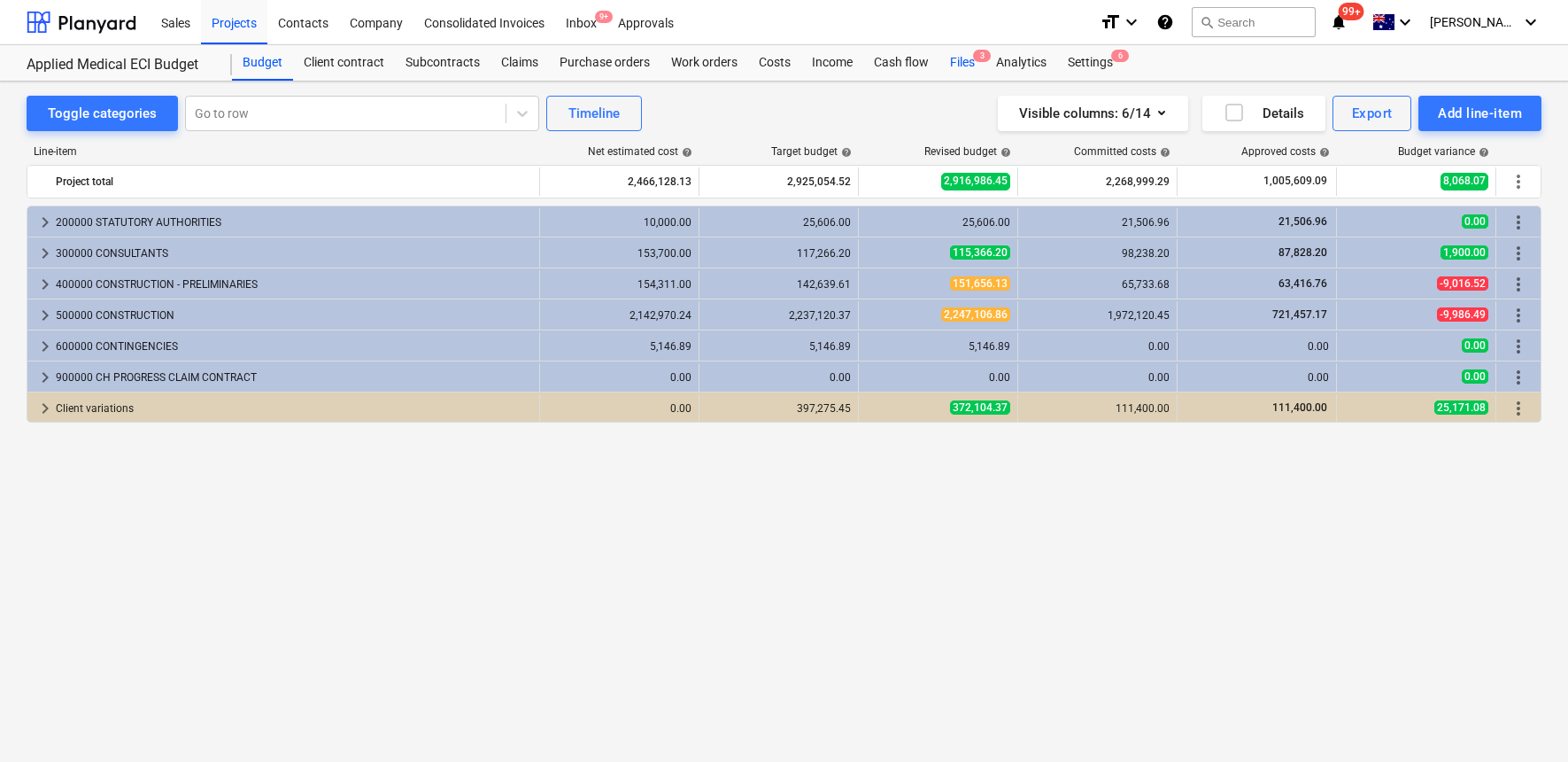
click at [969, 52] on div "Files 3" at bounding box center [962, 63] width 46 height 36
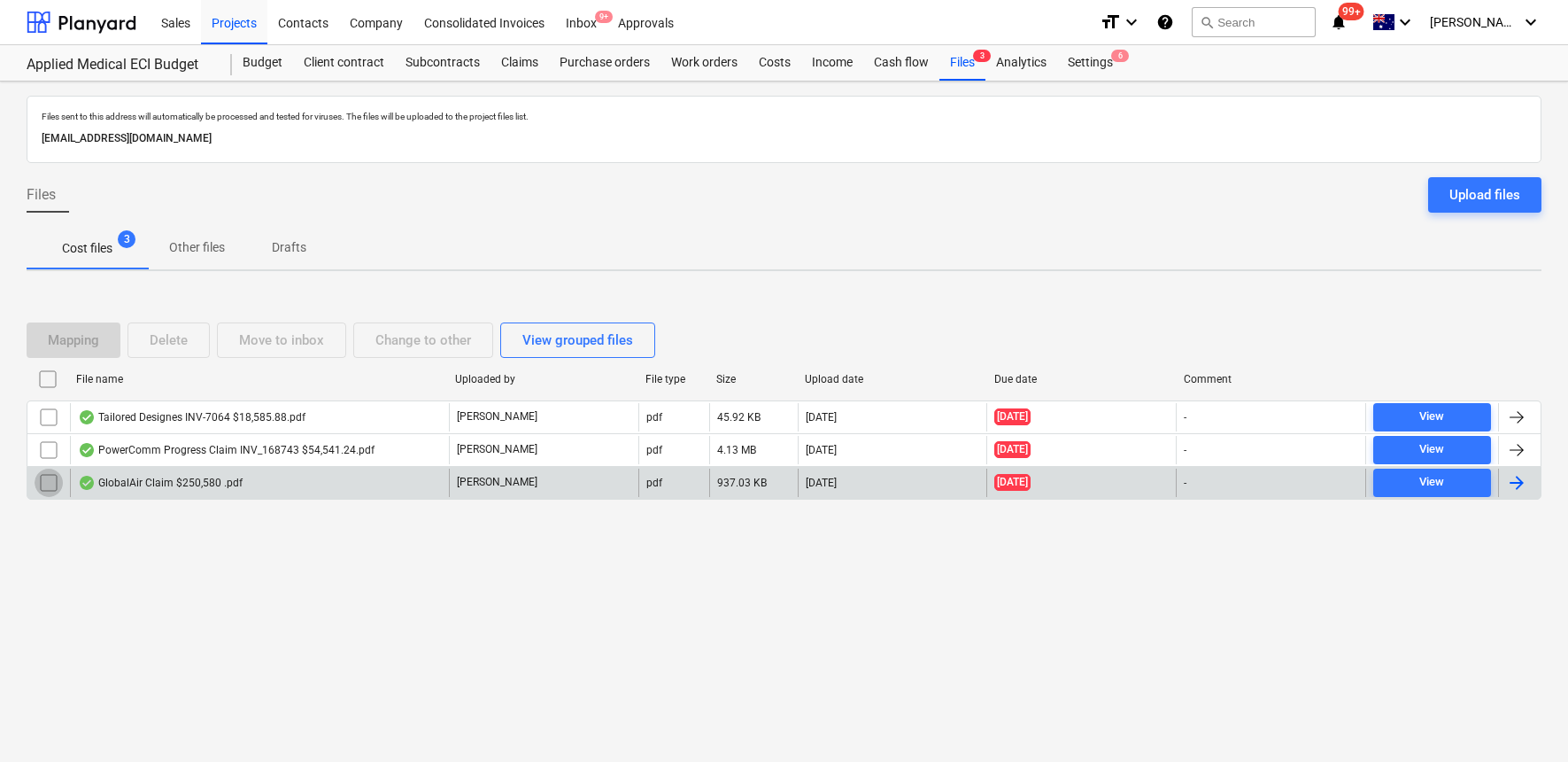
click at [46, 479] on input "checkbox" at bounding box center [49, 482] width 28 height 28
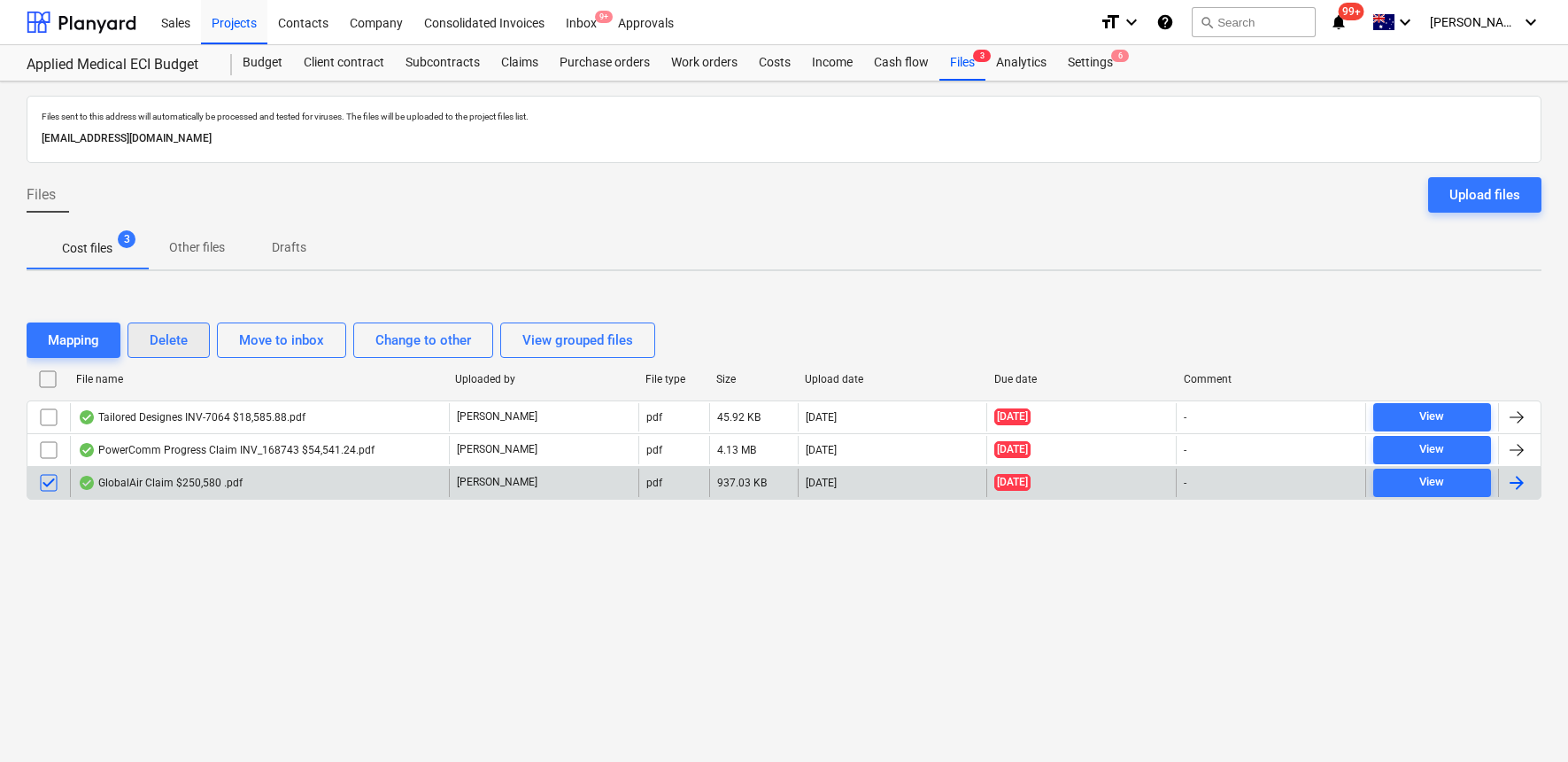
click at [190, 337] on button "Delete" at bounding box center [168, 340] width 82 height 36
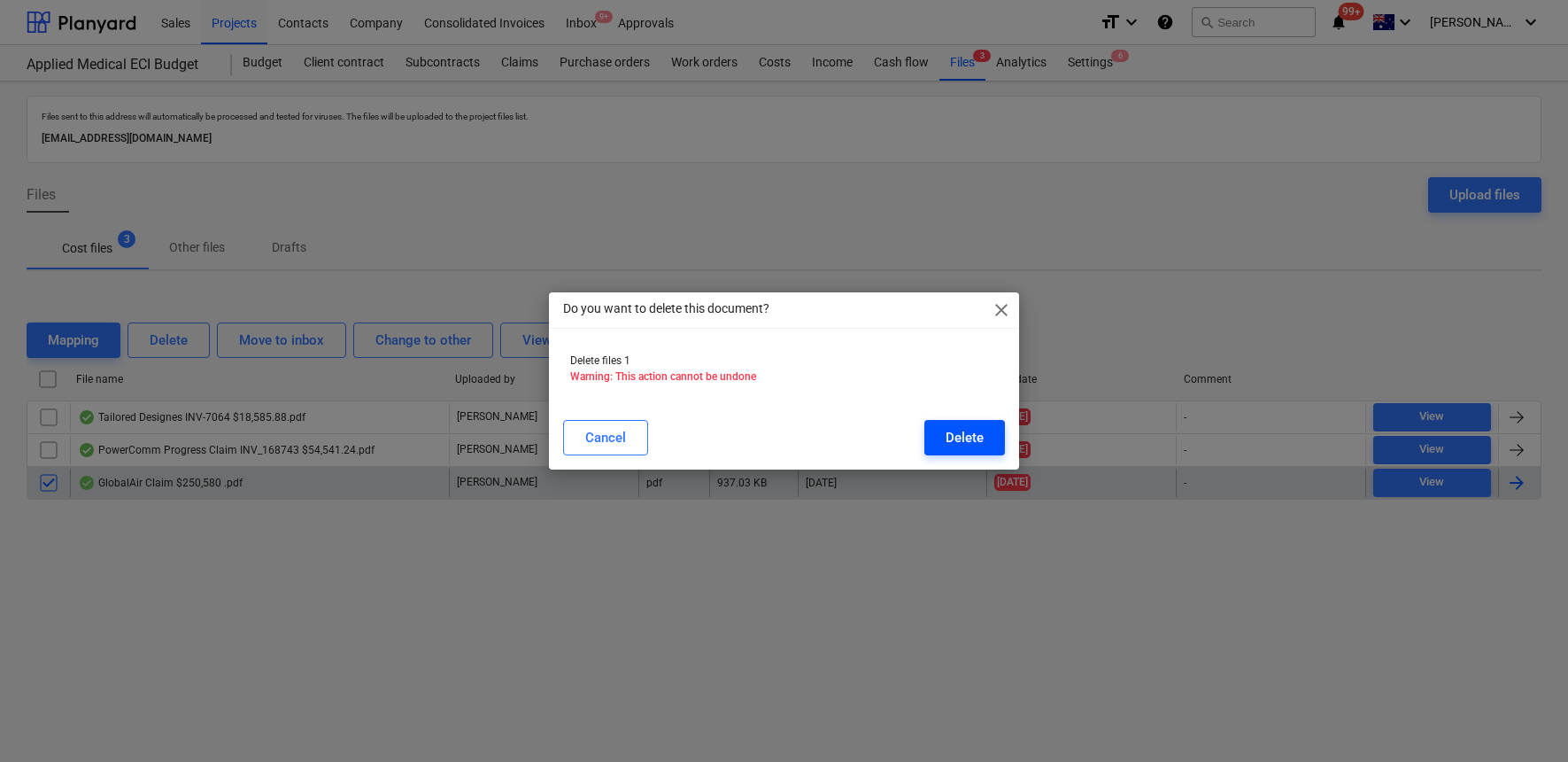
click at [961, 440] on div "Delete" at bounding box center [964, 438] width 38 height 23
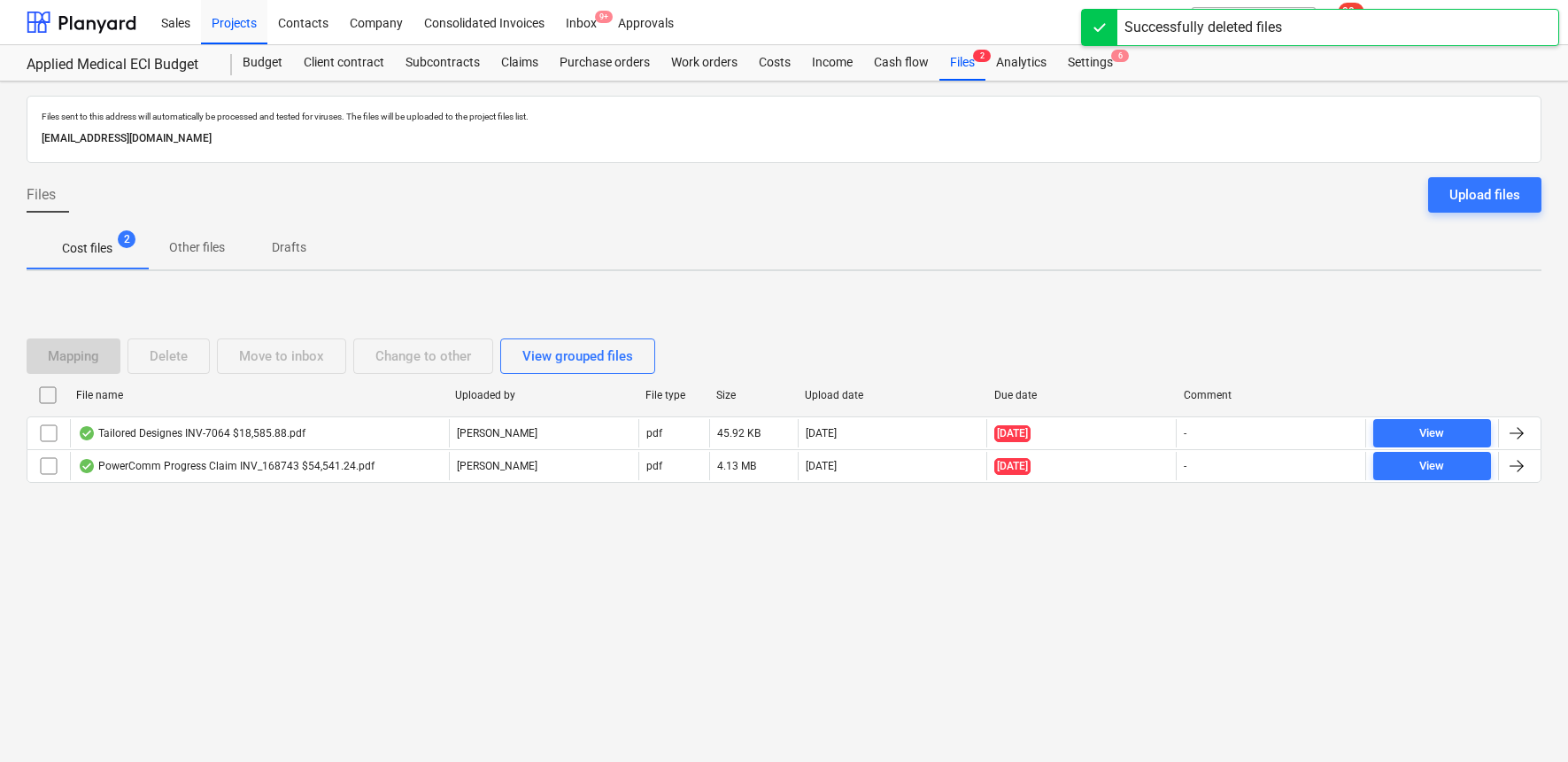
click at [497, 594] on div "Files sent to this address will automatically be processed and tested for virus…" at bounding box center [784, 422] width 1568 height 681
click at [83, 16] on div at bounding box center [81, 22] width 110 height 44
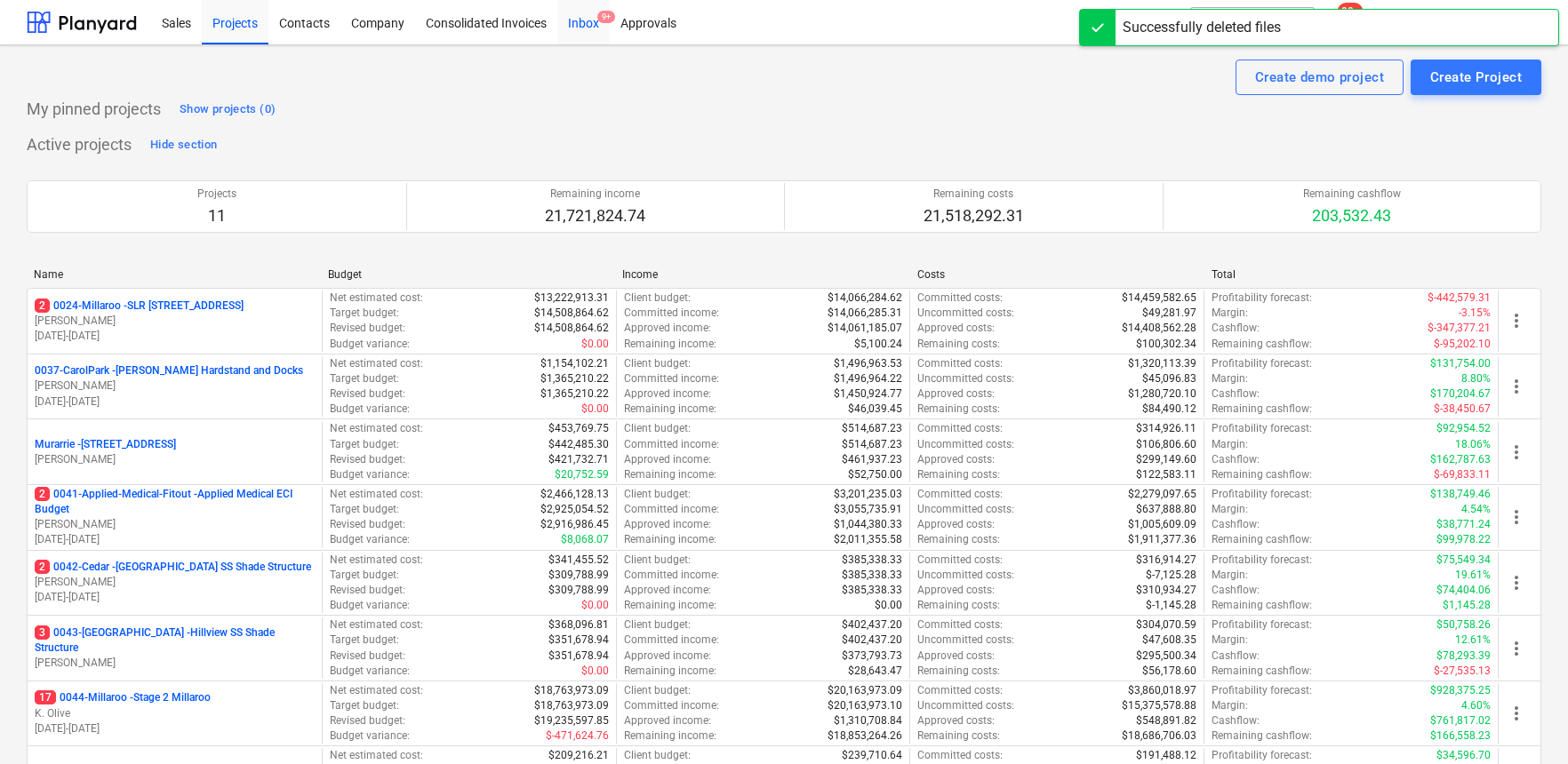
click at [581, 20] on div "Inbox 9+" at bounding box center [583, 22] width 53 height 45
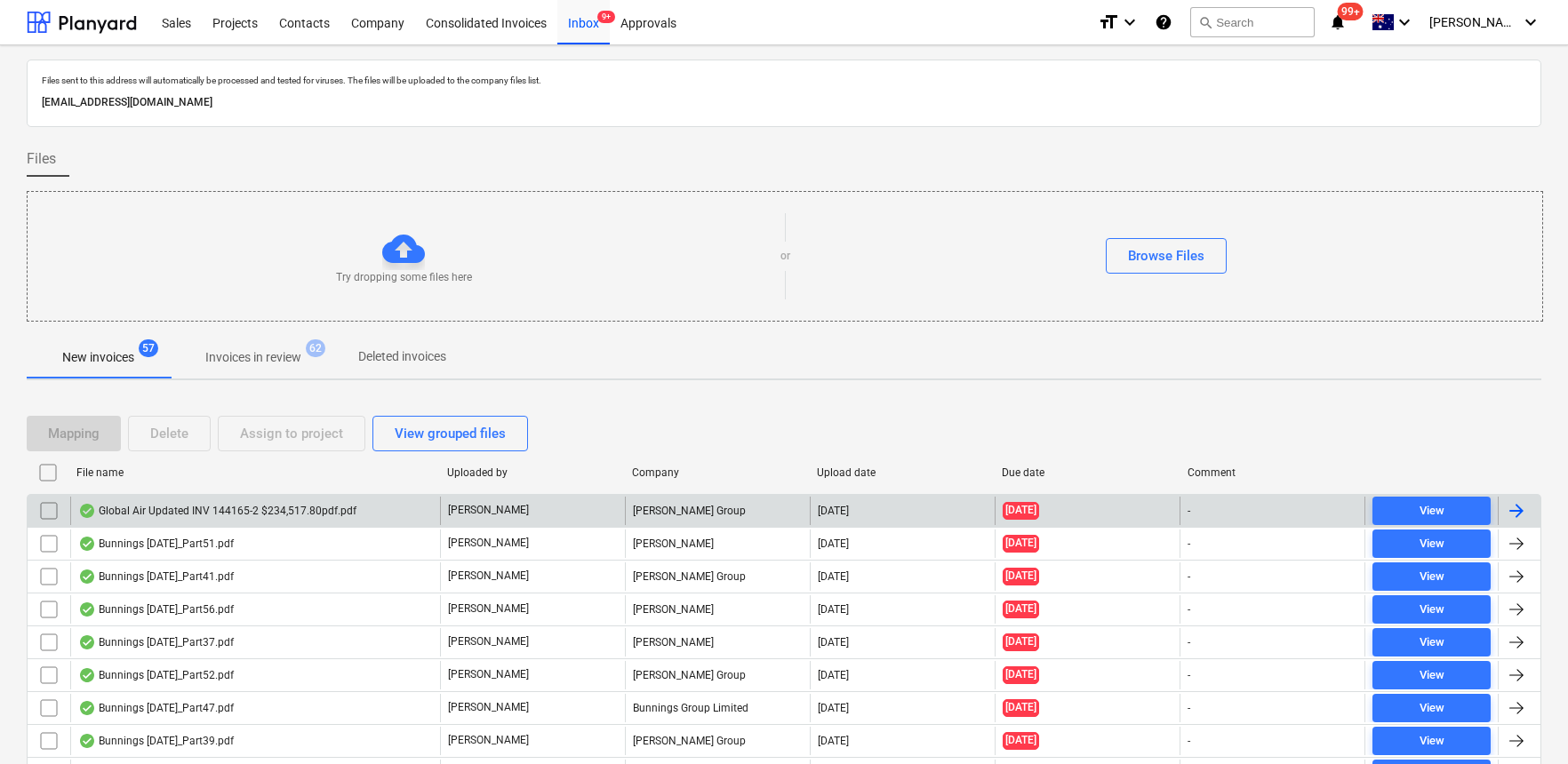
click at [279, 508] on div "Global Air Updated INV 144165-2 $234,517.80pdf.pdf" at bounding box center [217, 510] width 279 height 14
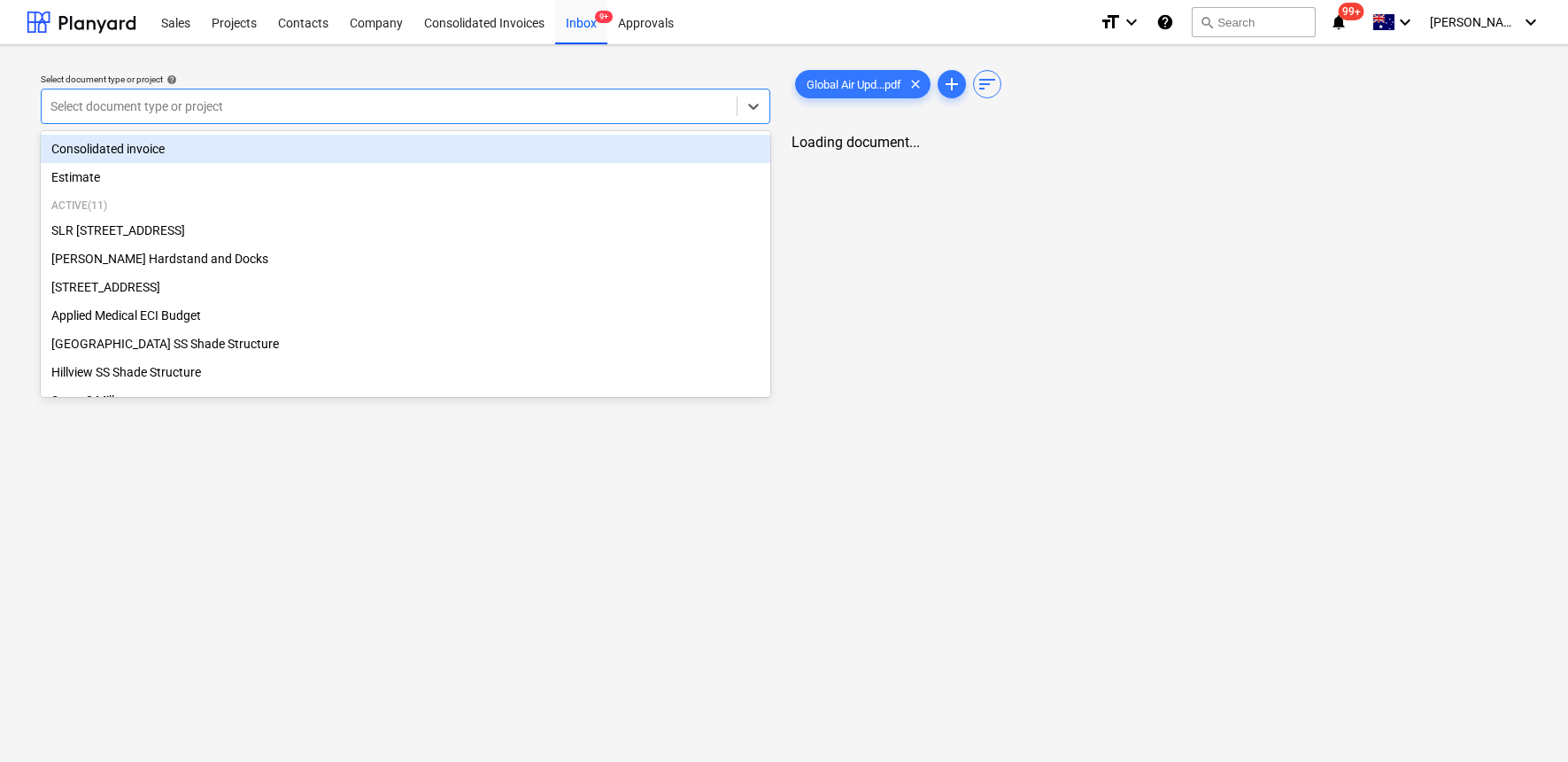
click at [383, 122] on div "Select document type or project" at bounding box center [406, 107] width 730 height 36
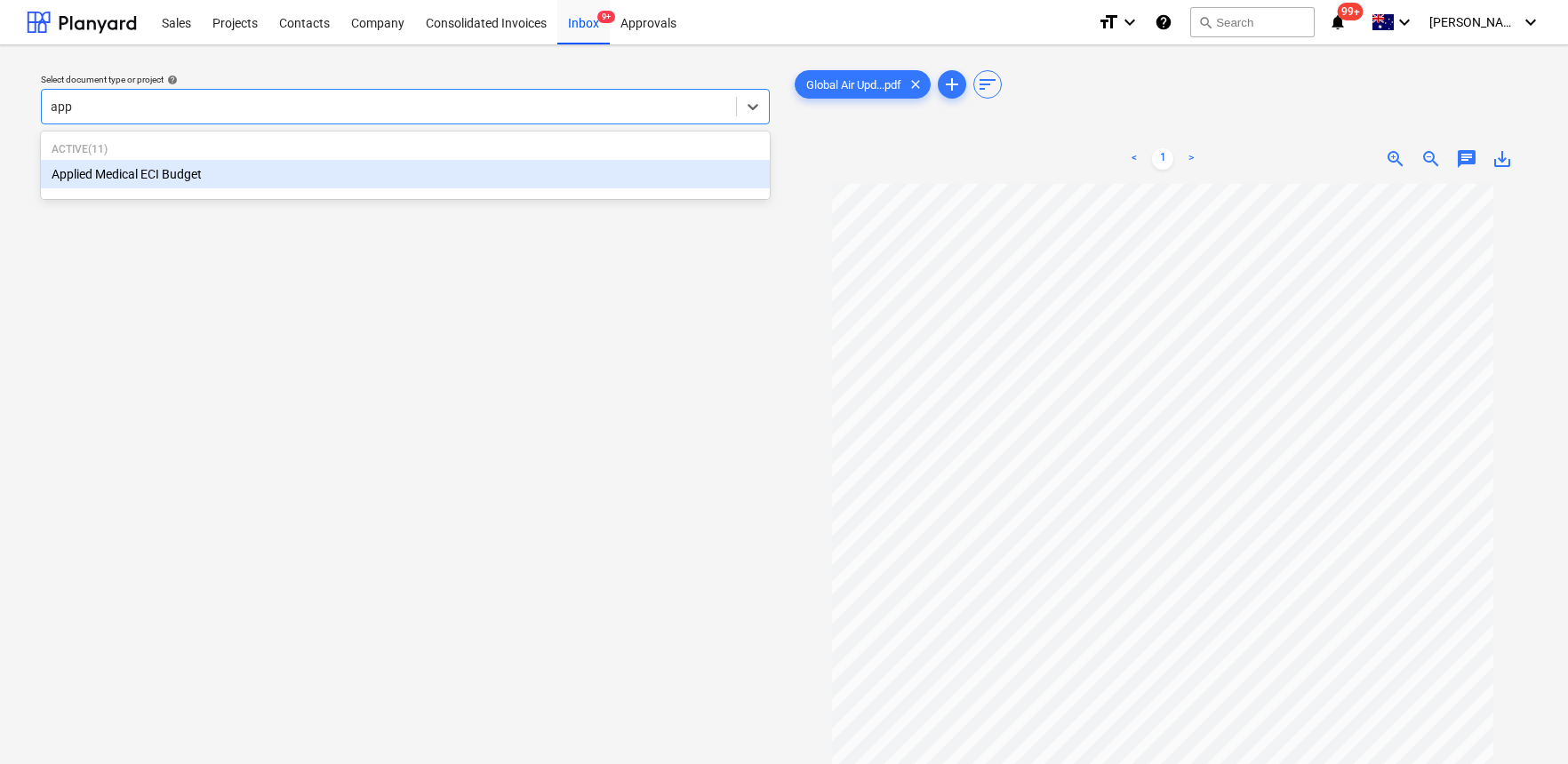
type input "appl"
click at [309, 172] on div "Applied Medical ECI Budget" at bounding box center [405, 174] width 729 height 28
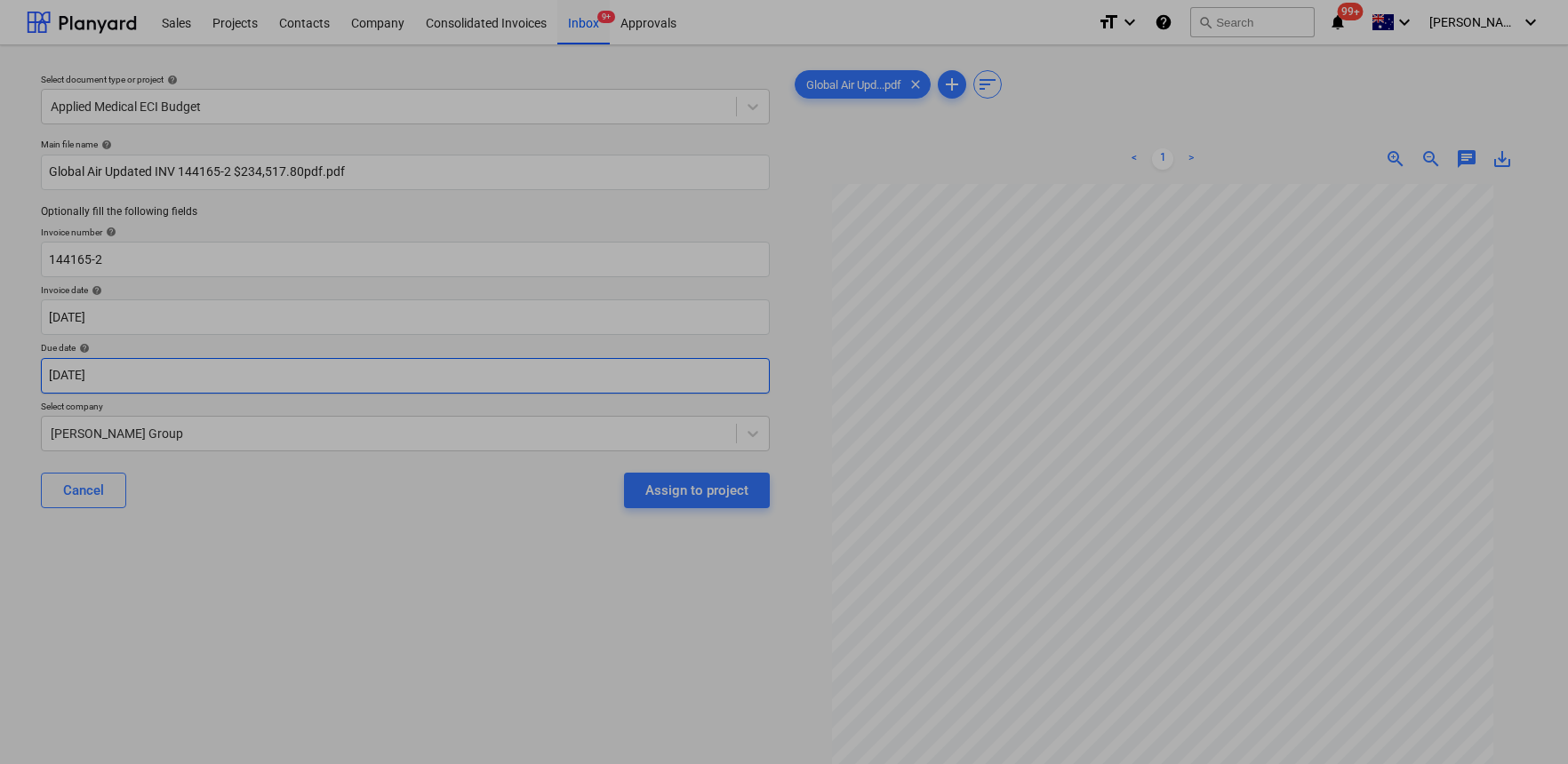
click at [144, 374] on body "Sales Projects Contacts Company Consolidated Invoices Inbox 9+ Approvals format…" at bounding box center [784, 382] width 1568 height 764
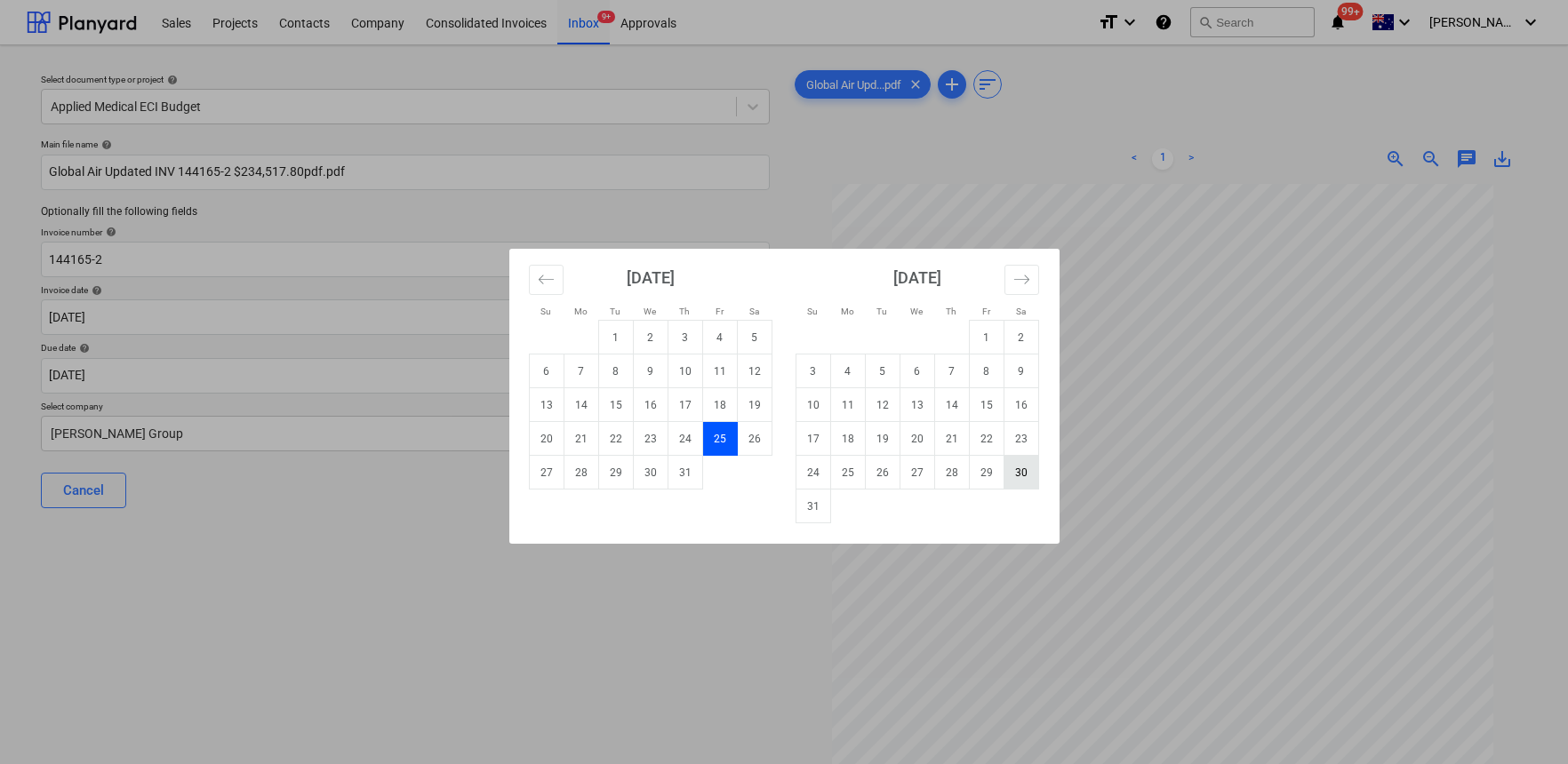
click at [1019, 469] on td "30" at bounding box center [1020, 472] width 35 height 34
type input "[DATE]"
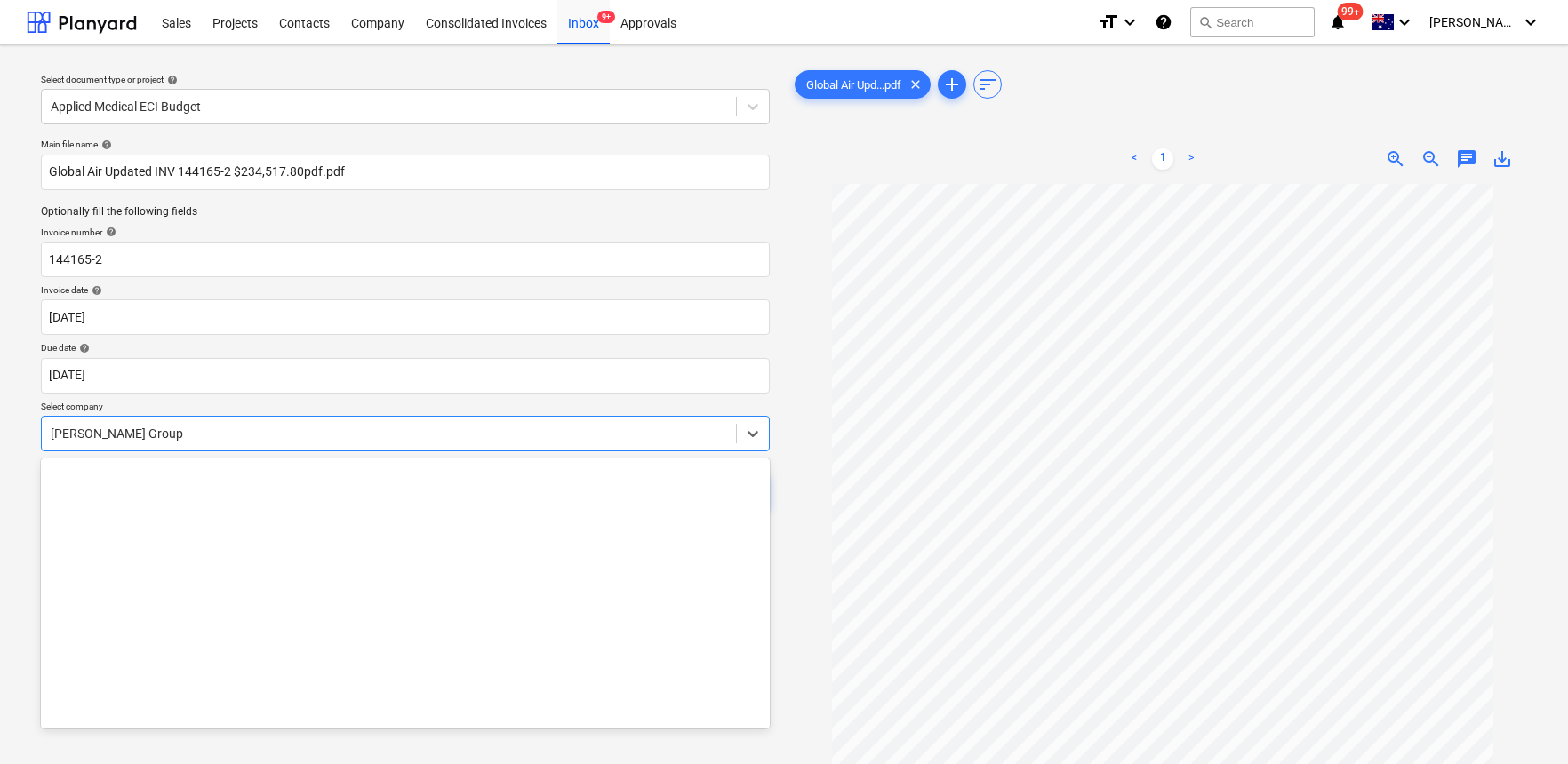
click at [231, 433] on div at bounding box center [388, 433] width 676 height 18
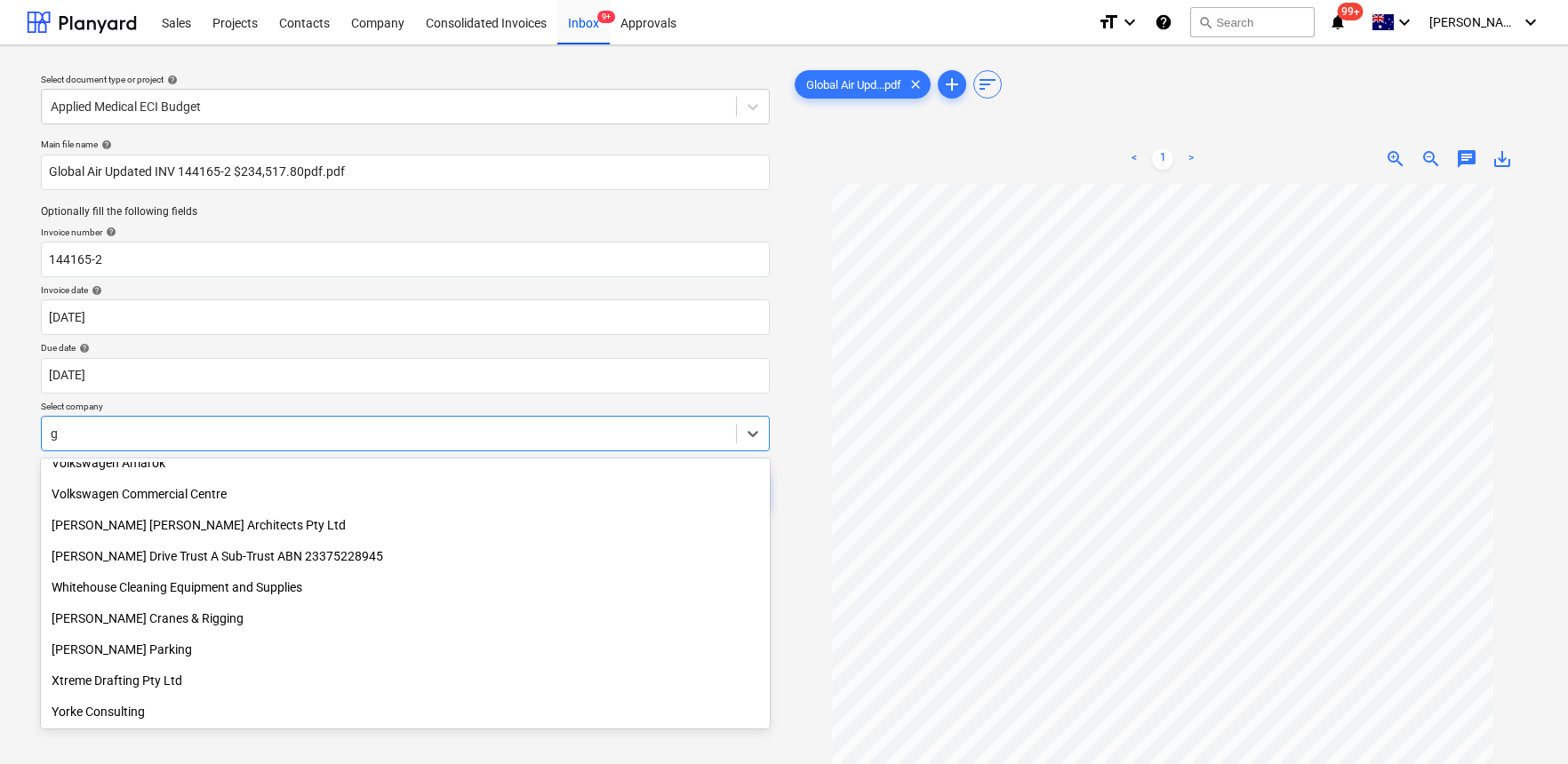
scroll to position [9062, 0]
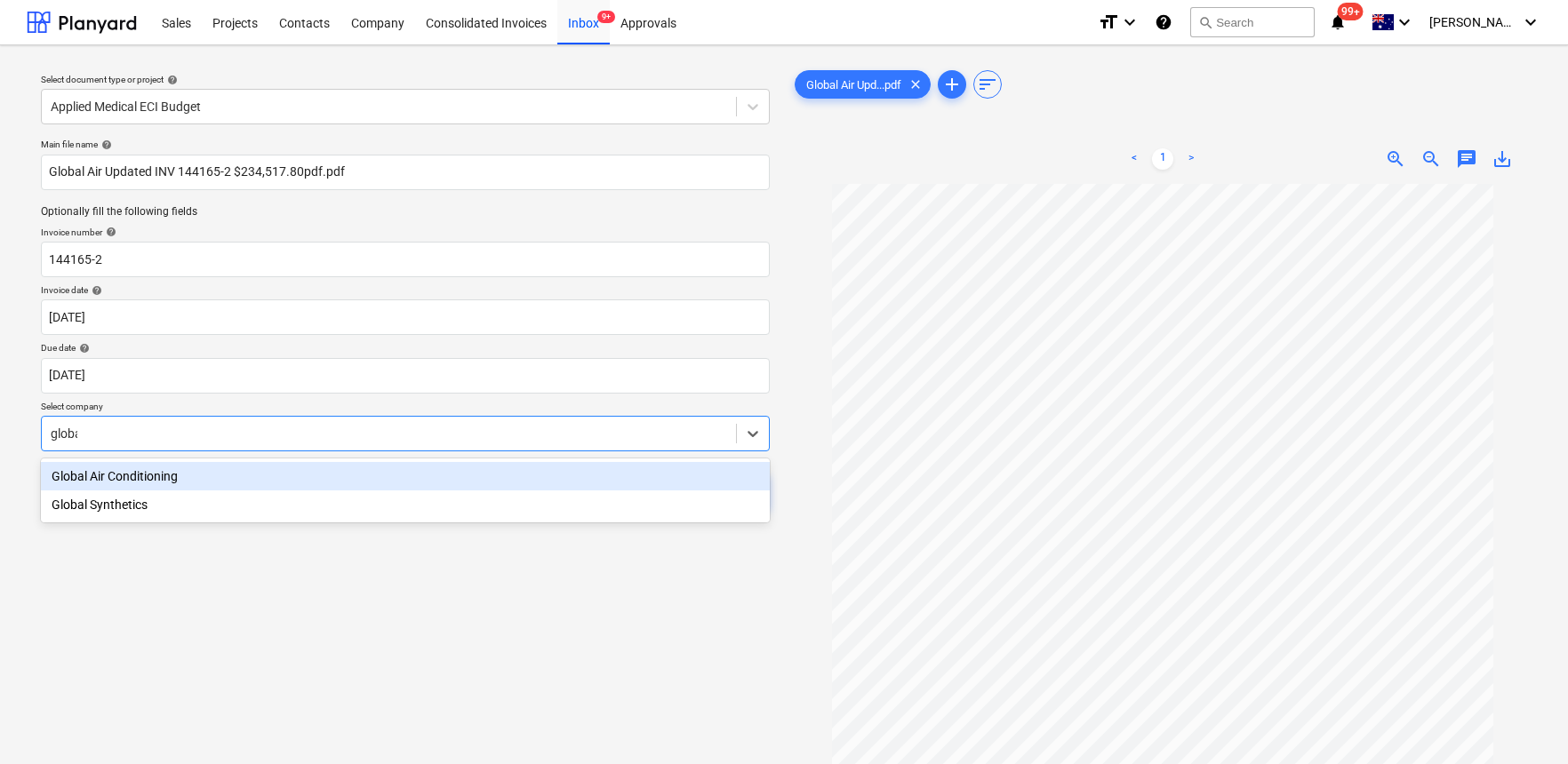
type input "global"
click at [98, 478] on div "Global Air Conditioning" at bounding box center [405, 476] width 729 height 28
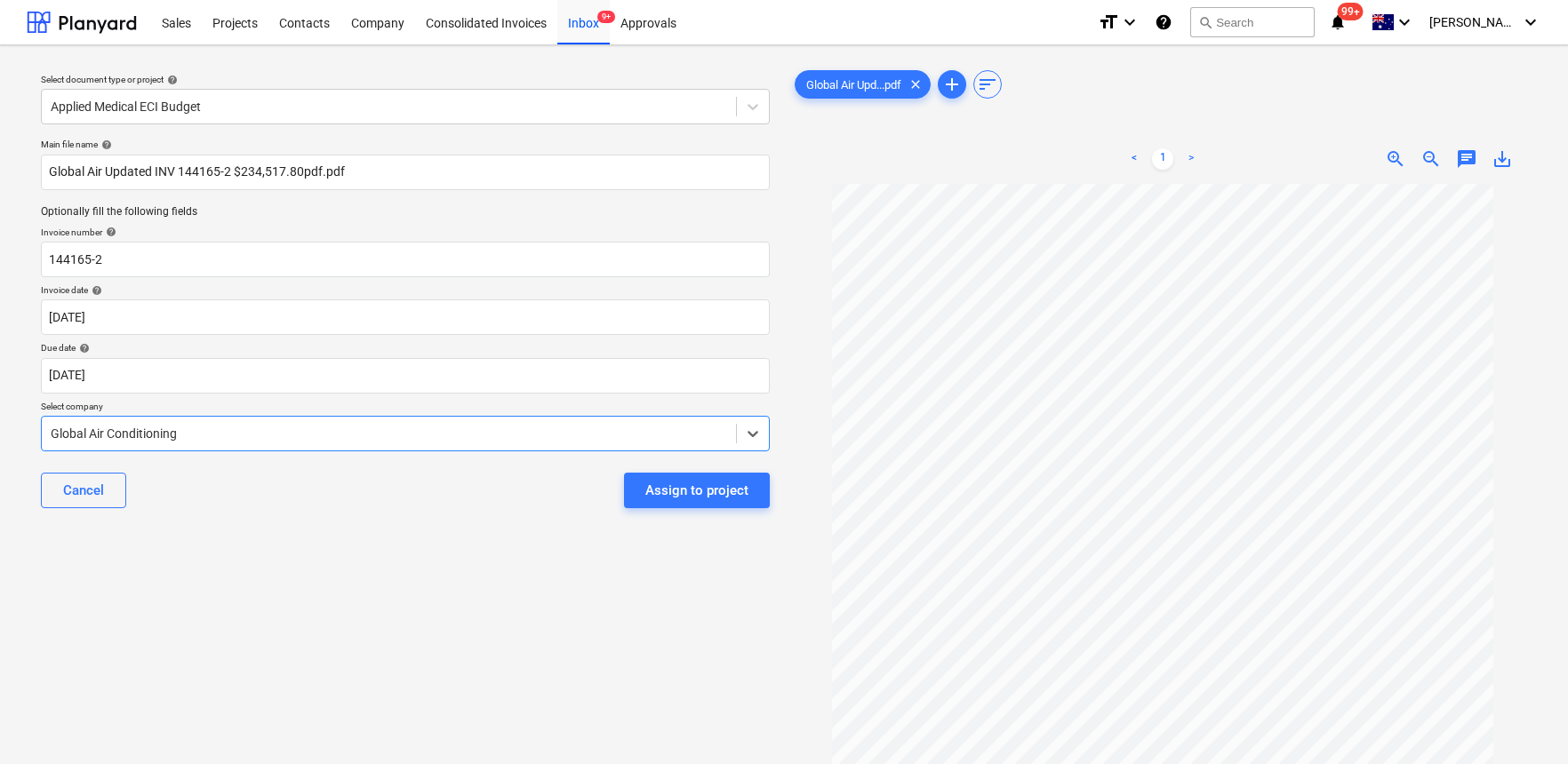
click at [252, 538] on div "Select document type or project help Applied Medical ECI Budget Main file name …" at bounding box center [404, 482] width 757 height 846
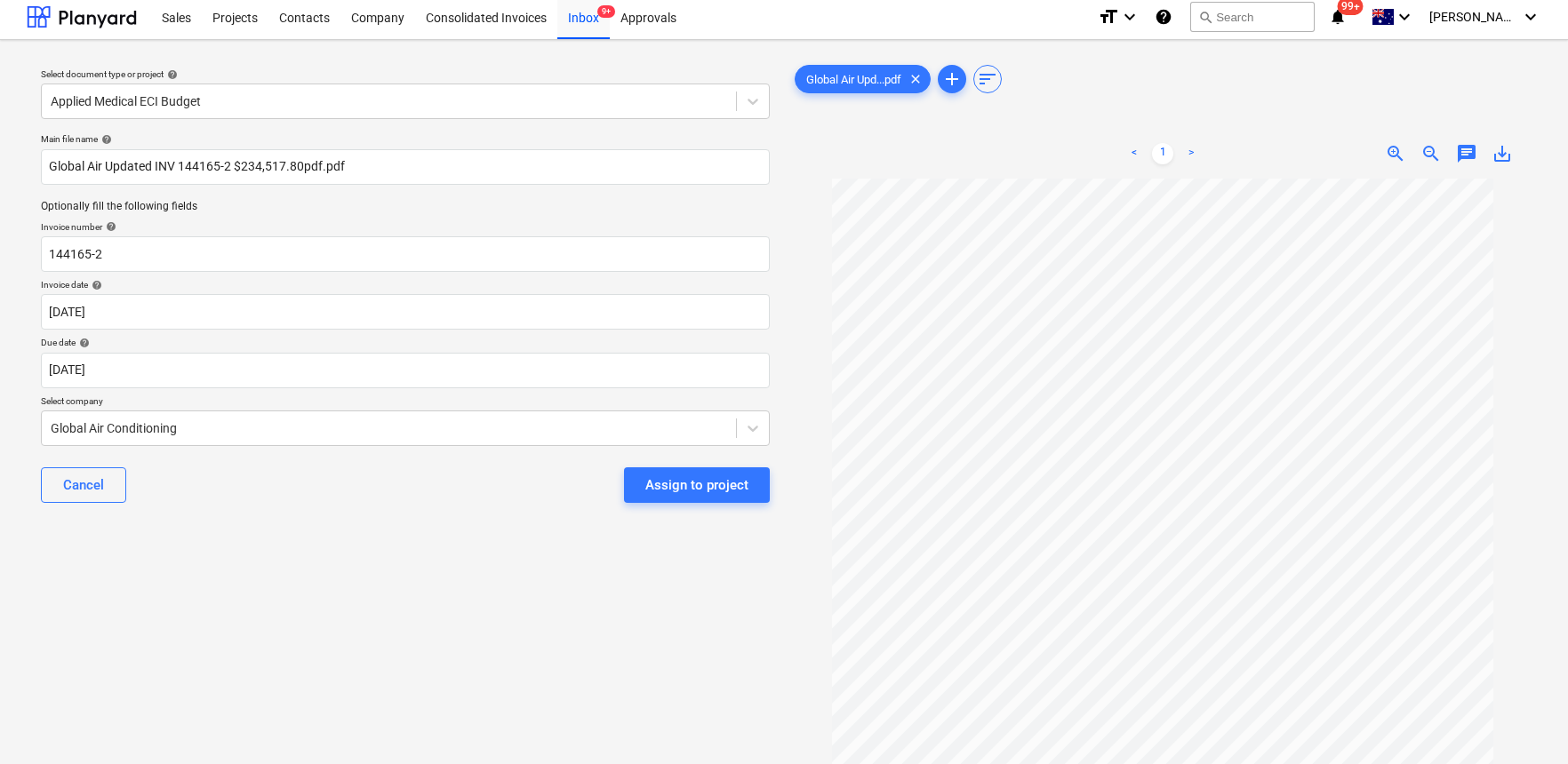
scroll to position [0, 0]
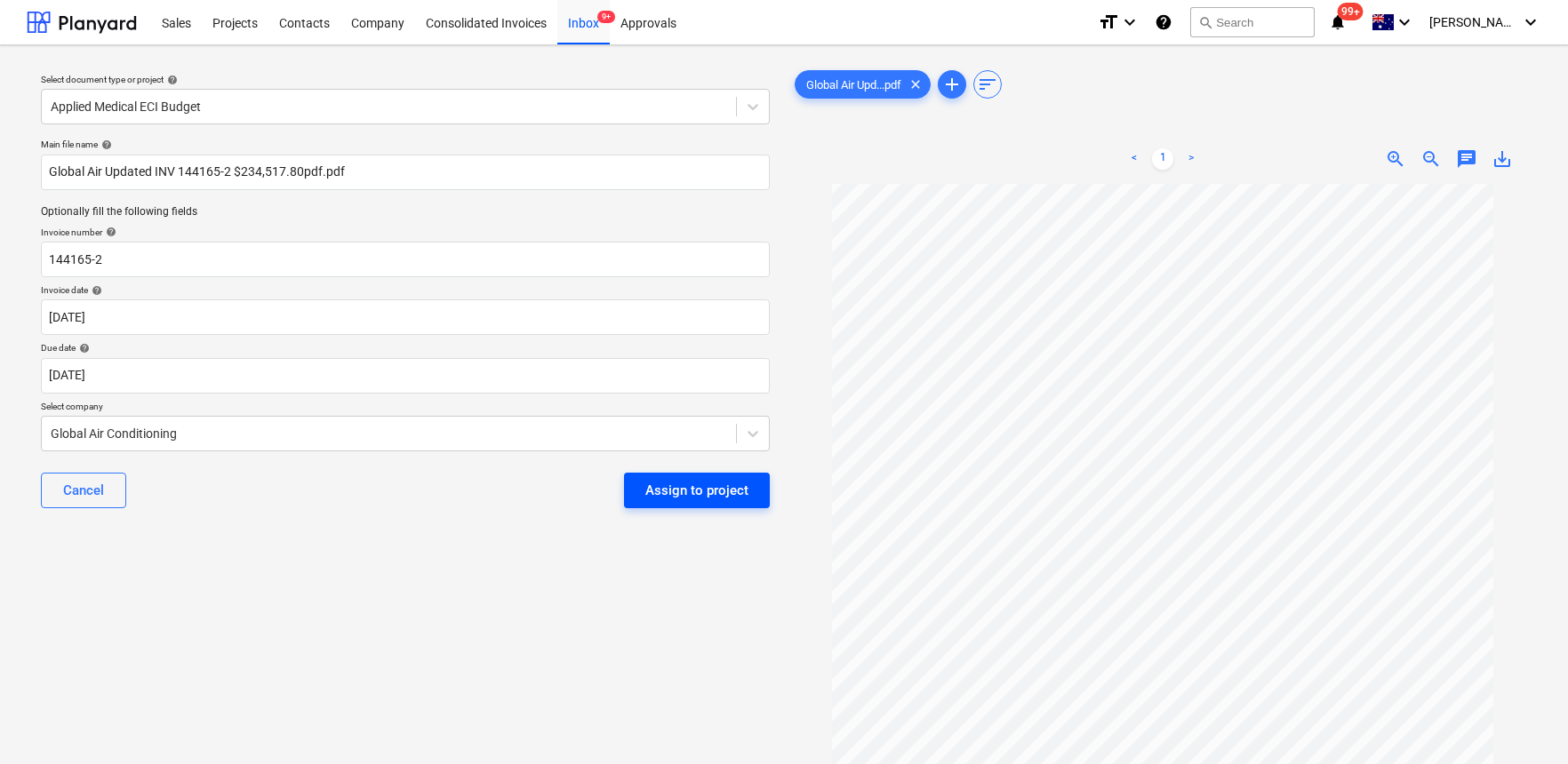
click at [701, 495] on div "Assign to project" at bounding box center [697, 490] width 103 height 23
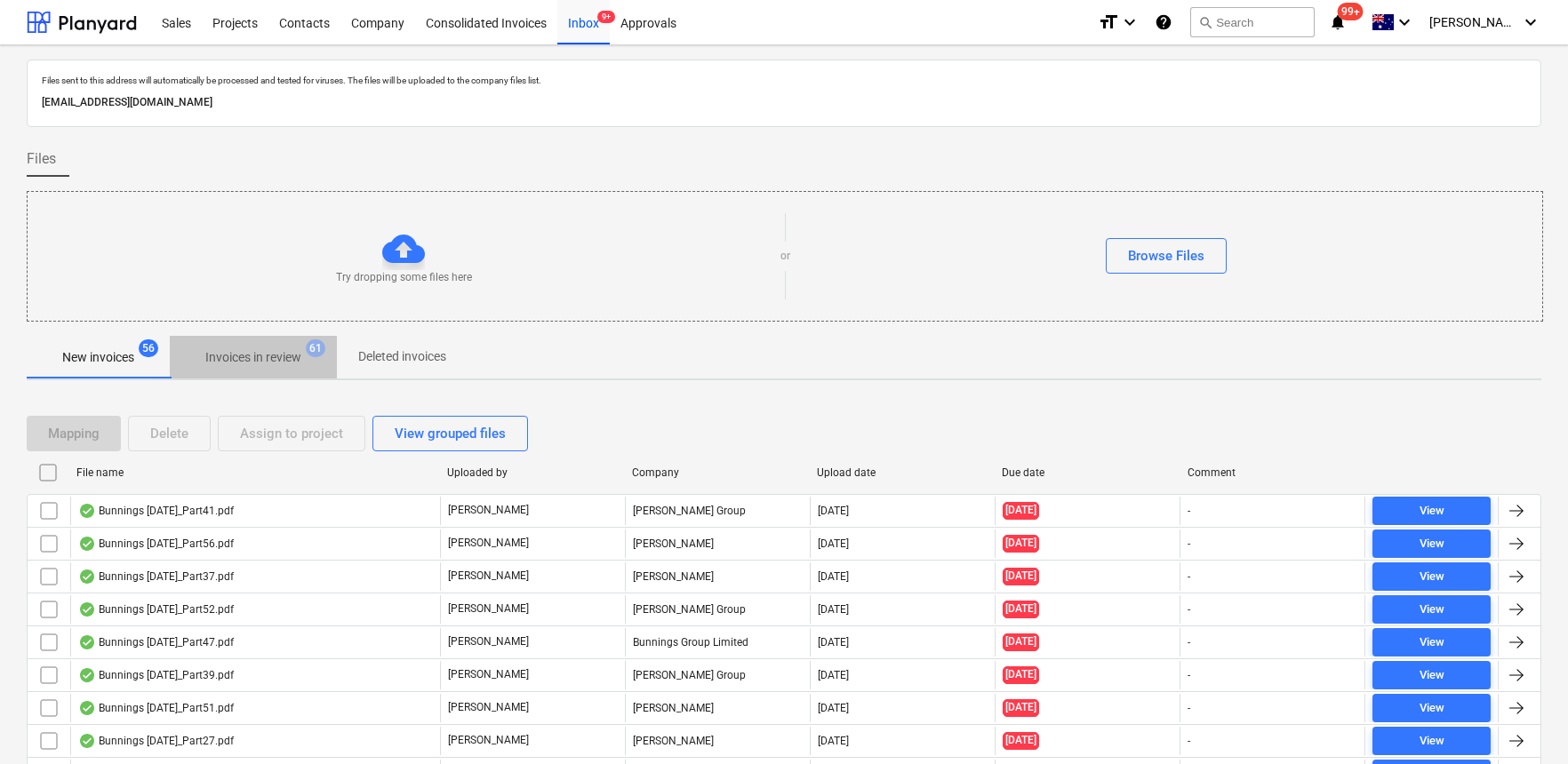
click at [267, 358] on p "Invoices in review" at bounding box center [253, 358] width 96 height 19
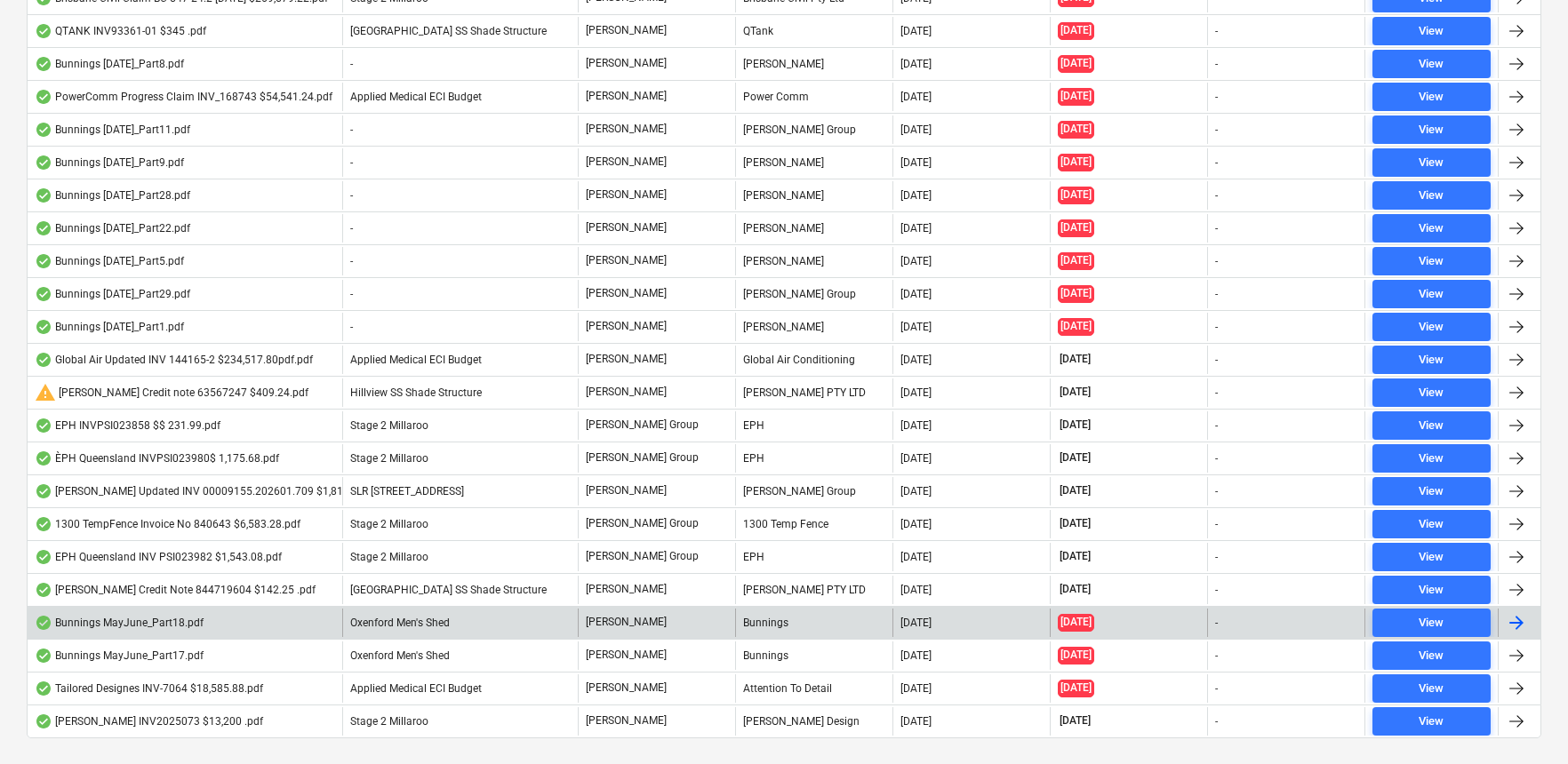
scroll to position [2277, 0]
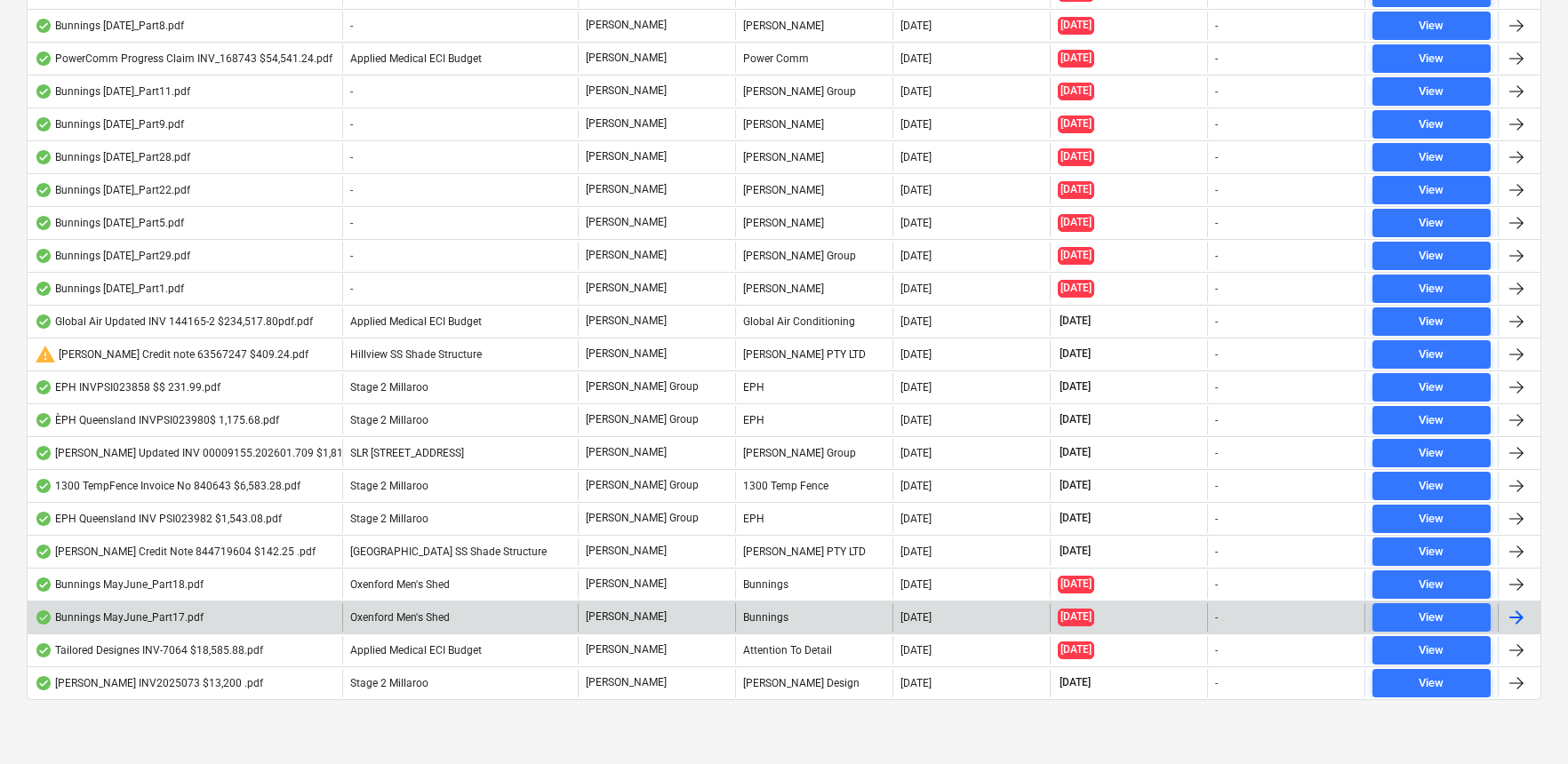
click at [126, 621] on div "Bunnings MayJune_Part17.pdf" at bounding box center [119, 617] width 169 height 14
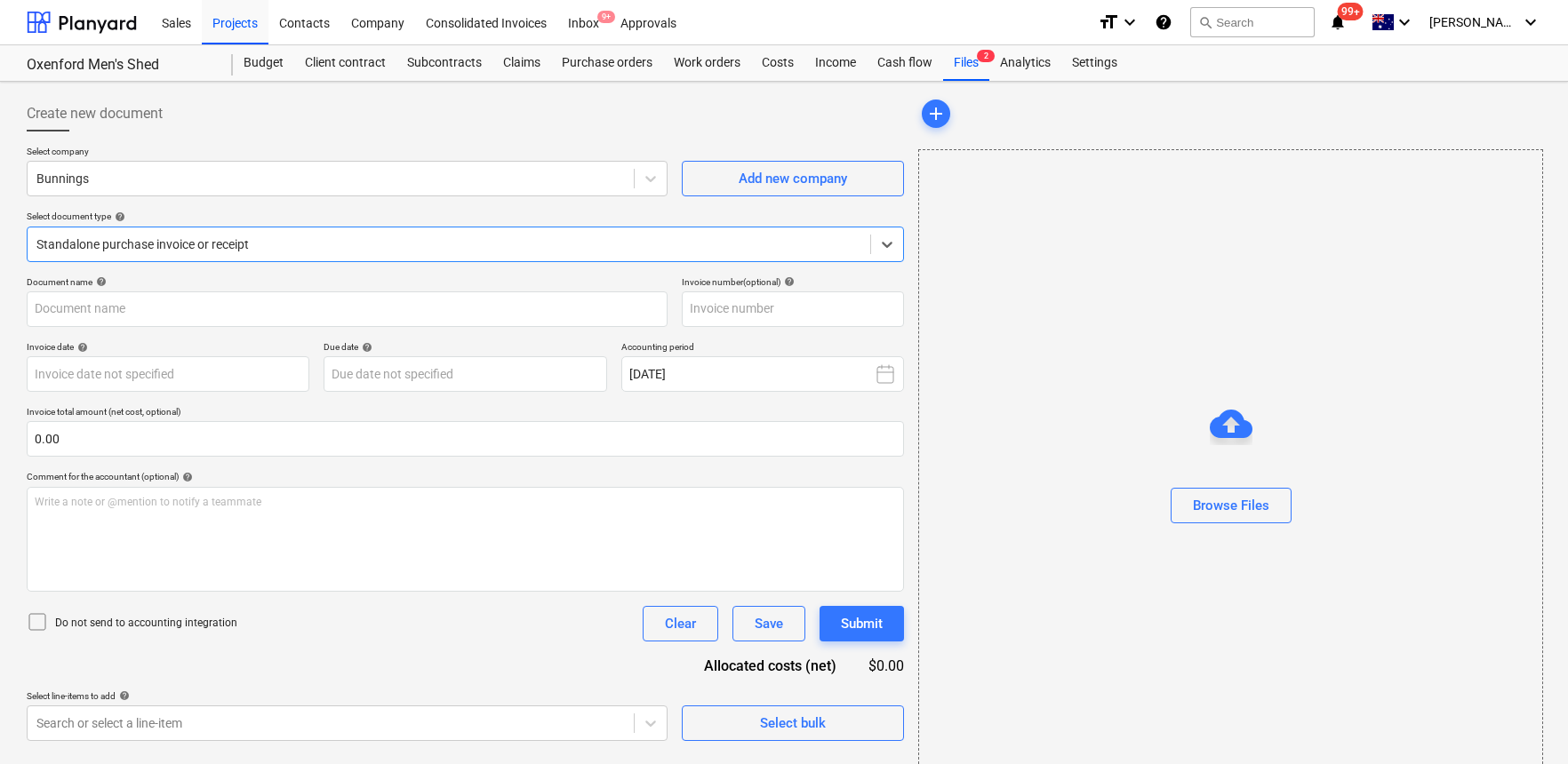
type input "8035/01123031"
type input "[DATE]"
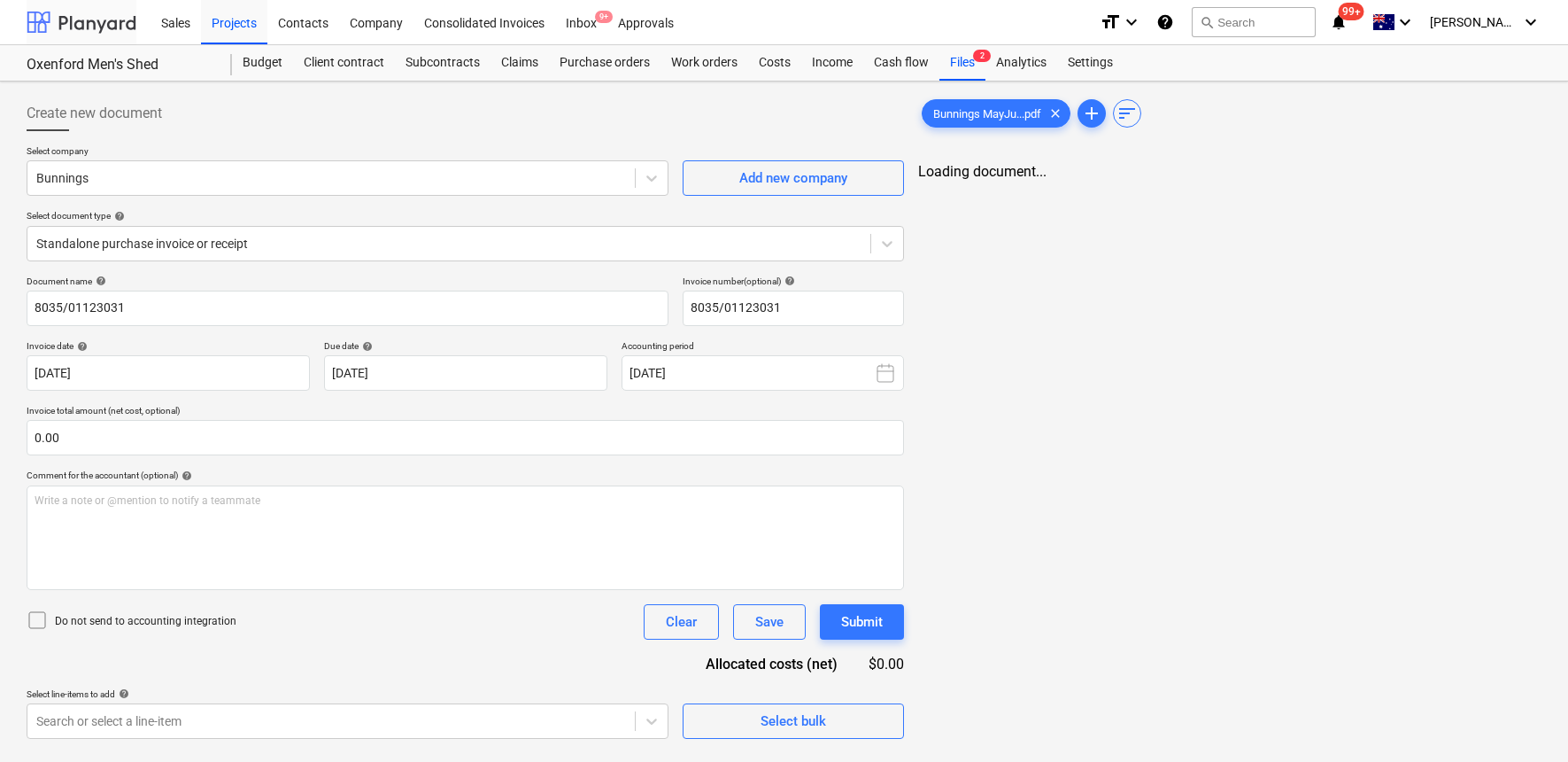
click at [77, 16] on div at bounding box center [81, 22] width 110 height 44
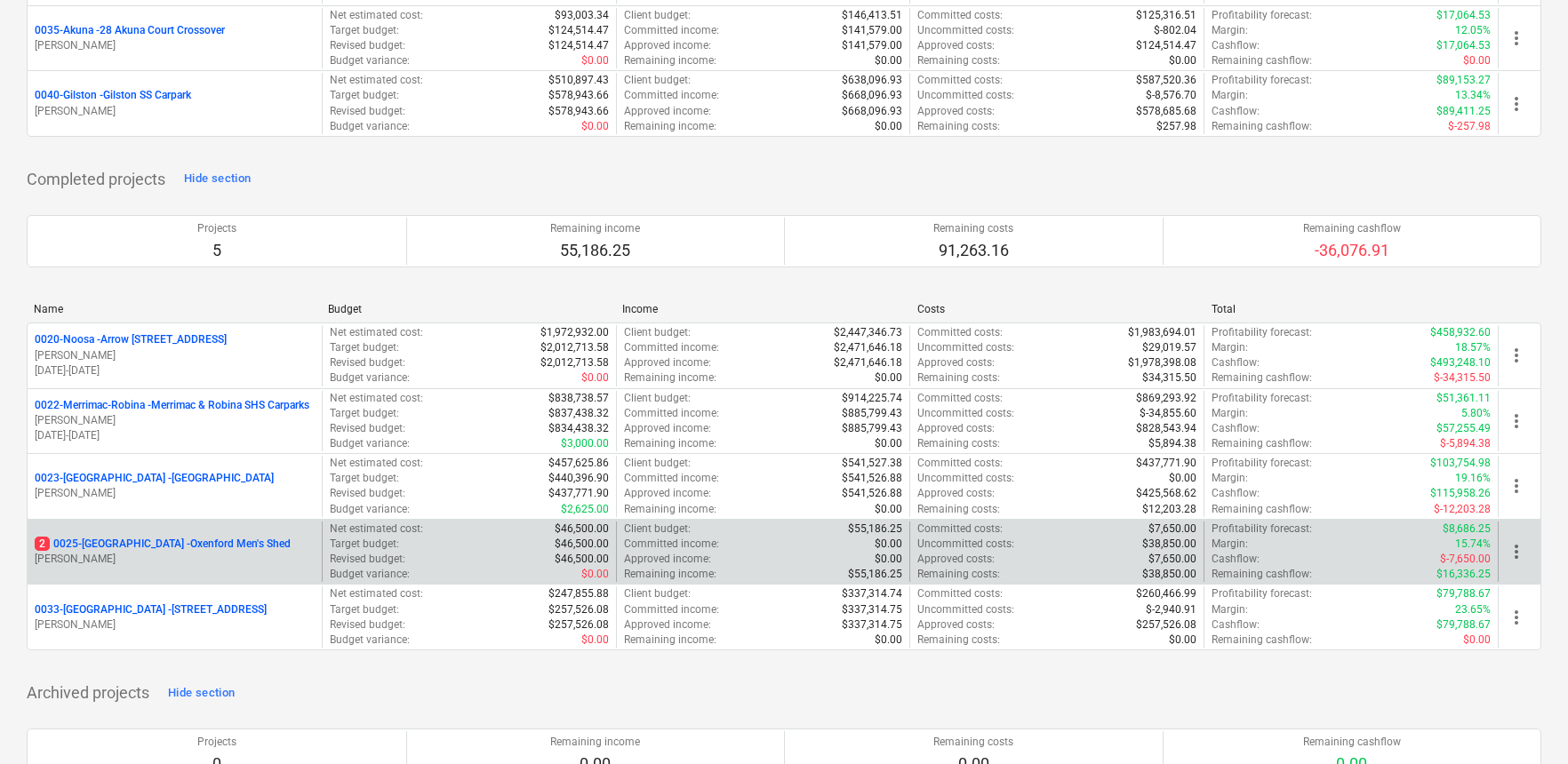
scroll to position [1472, 0]
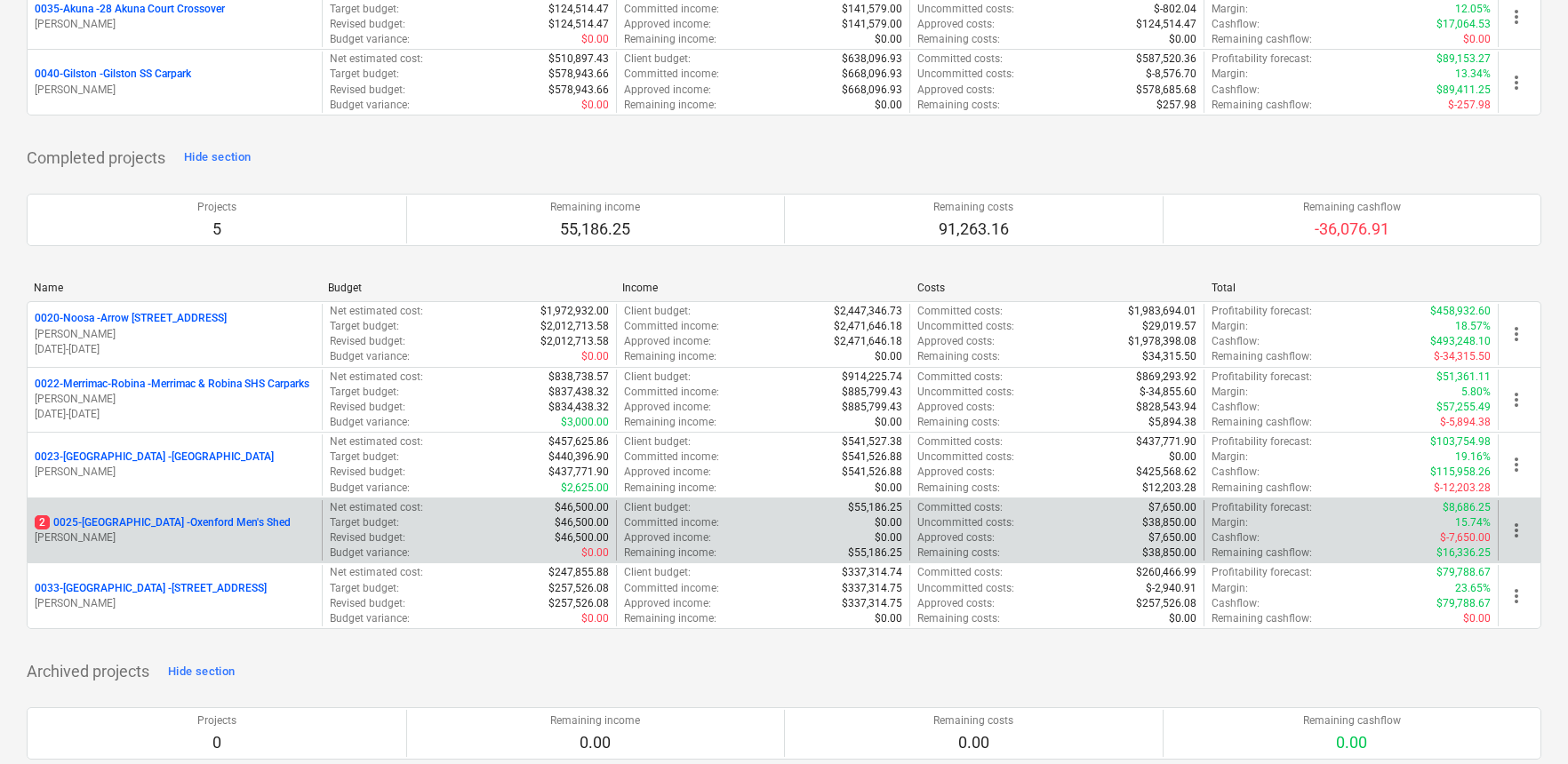
click at [138, 528] on p "2 0025-[GEOGRAPHIC_DATA][PERSON_NAME] Men's Shed" at bounding box center [162, 523] width 256 height 15
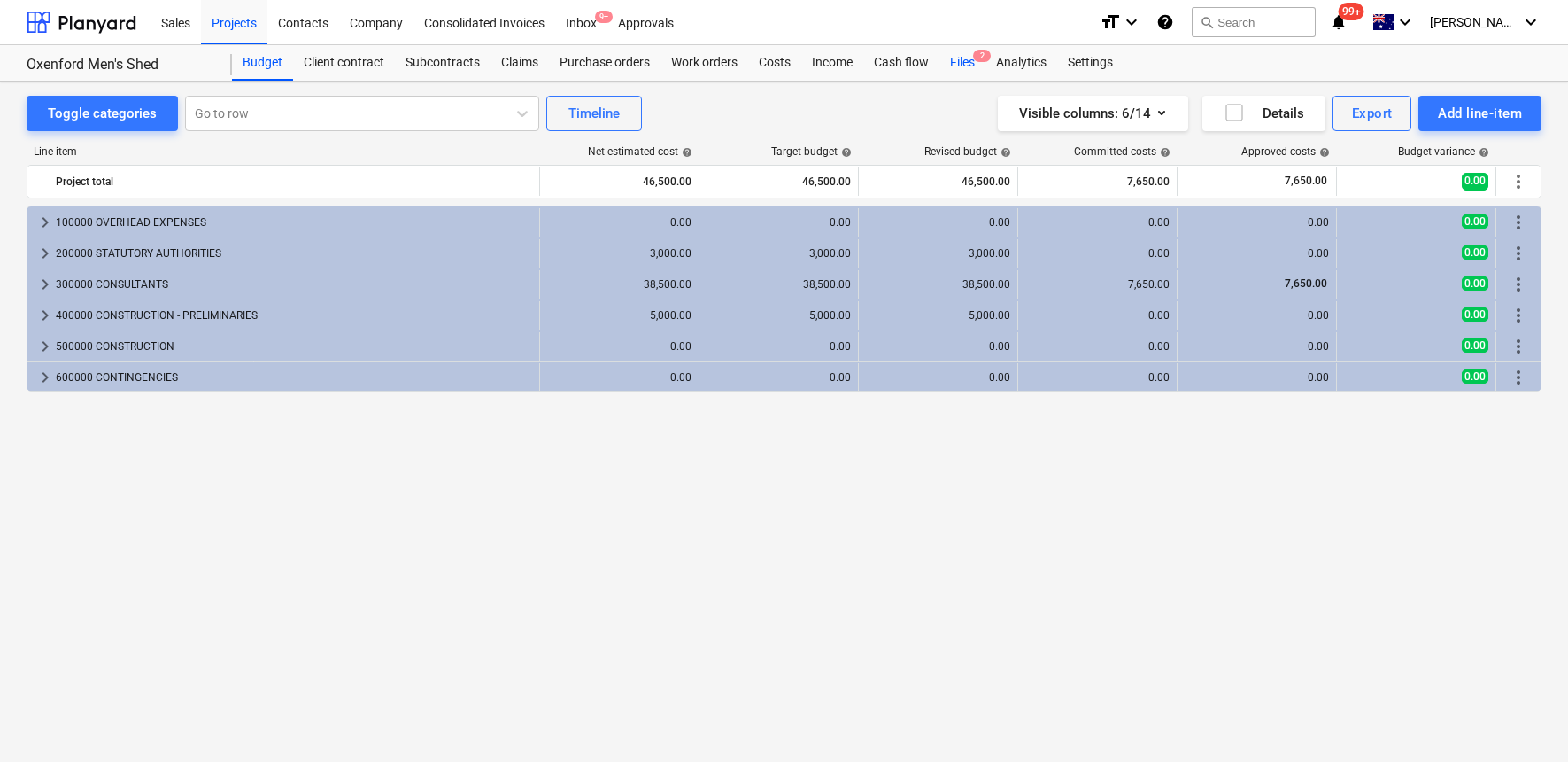
click at [963, 51] on div "Files 2" at bounding box center [962, 63] width 46 height 36
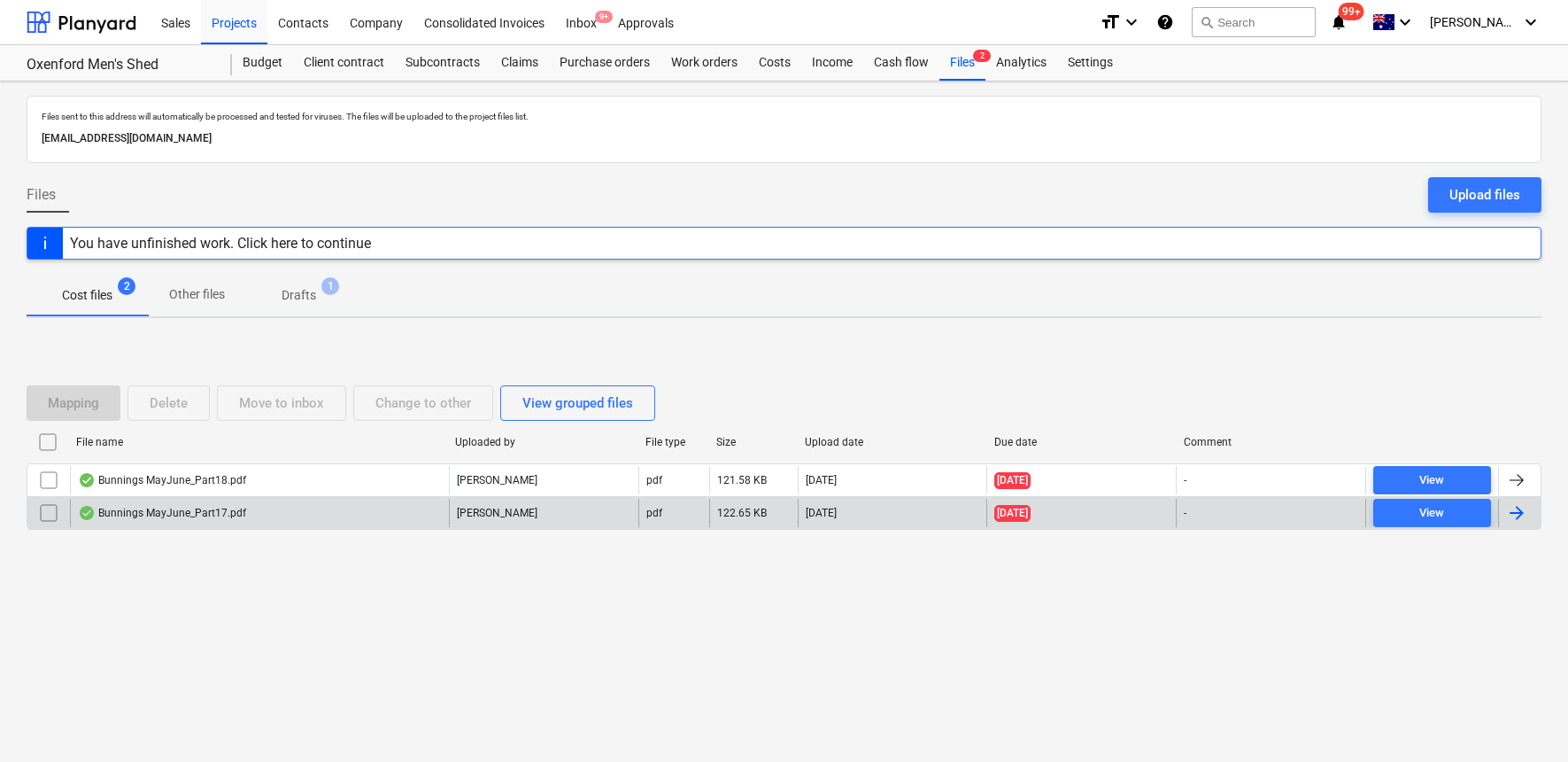
click at [51, 510] on input "checkbox" at bounding box center [49, 513] width 28 height 28
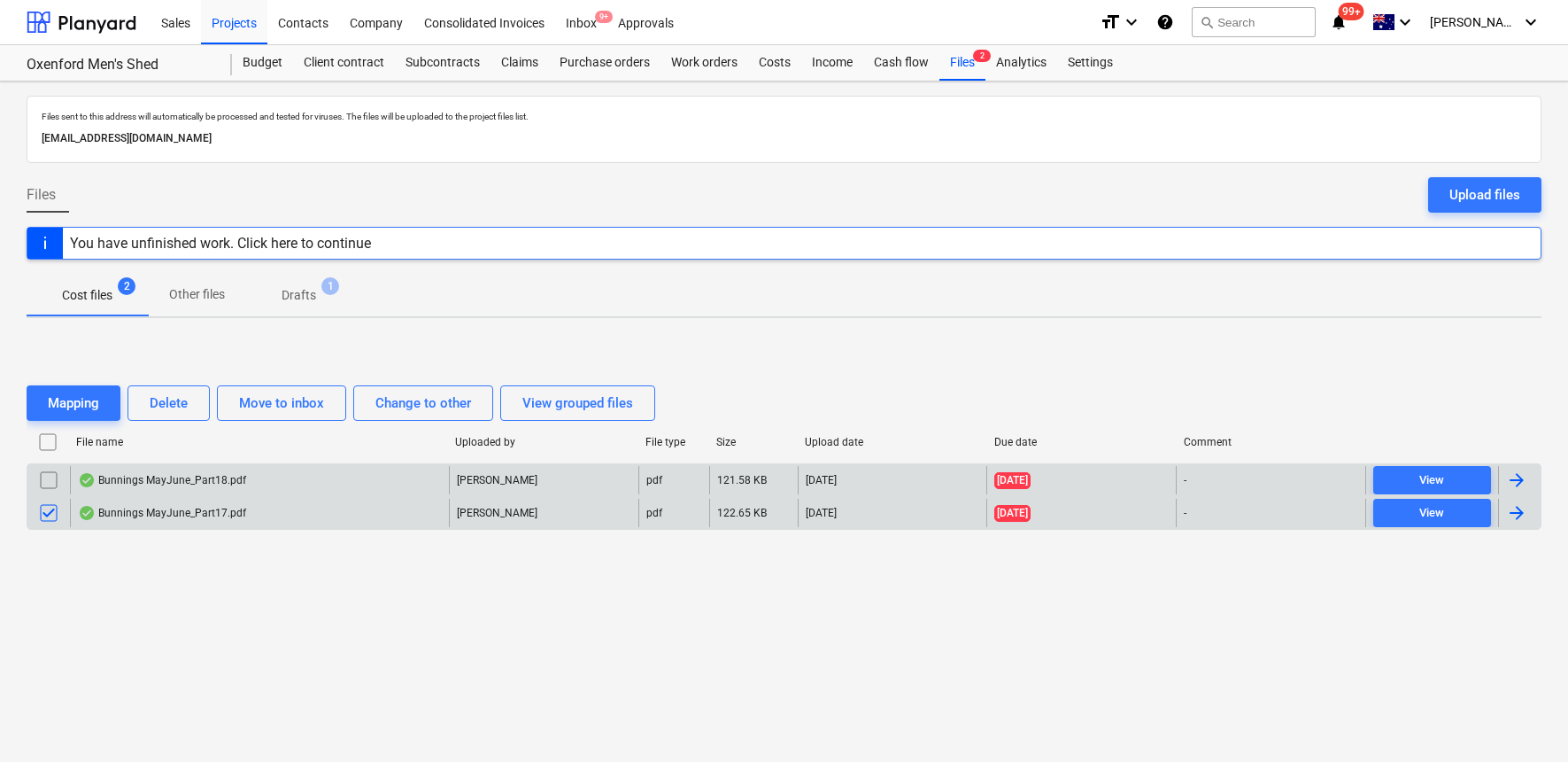
click at [49, 482] on input "checkbox" at bounding box center [49, 481] width 28 height 28
click at [178, 403] on div "Delete" at bounding box center [168, 403] width 38 height 23
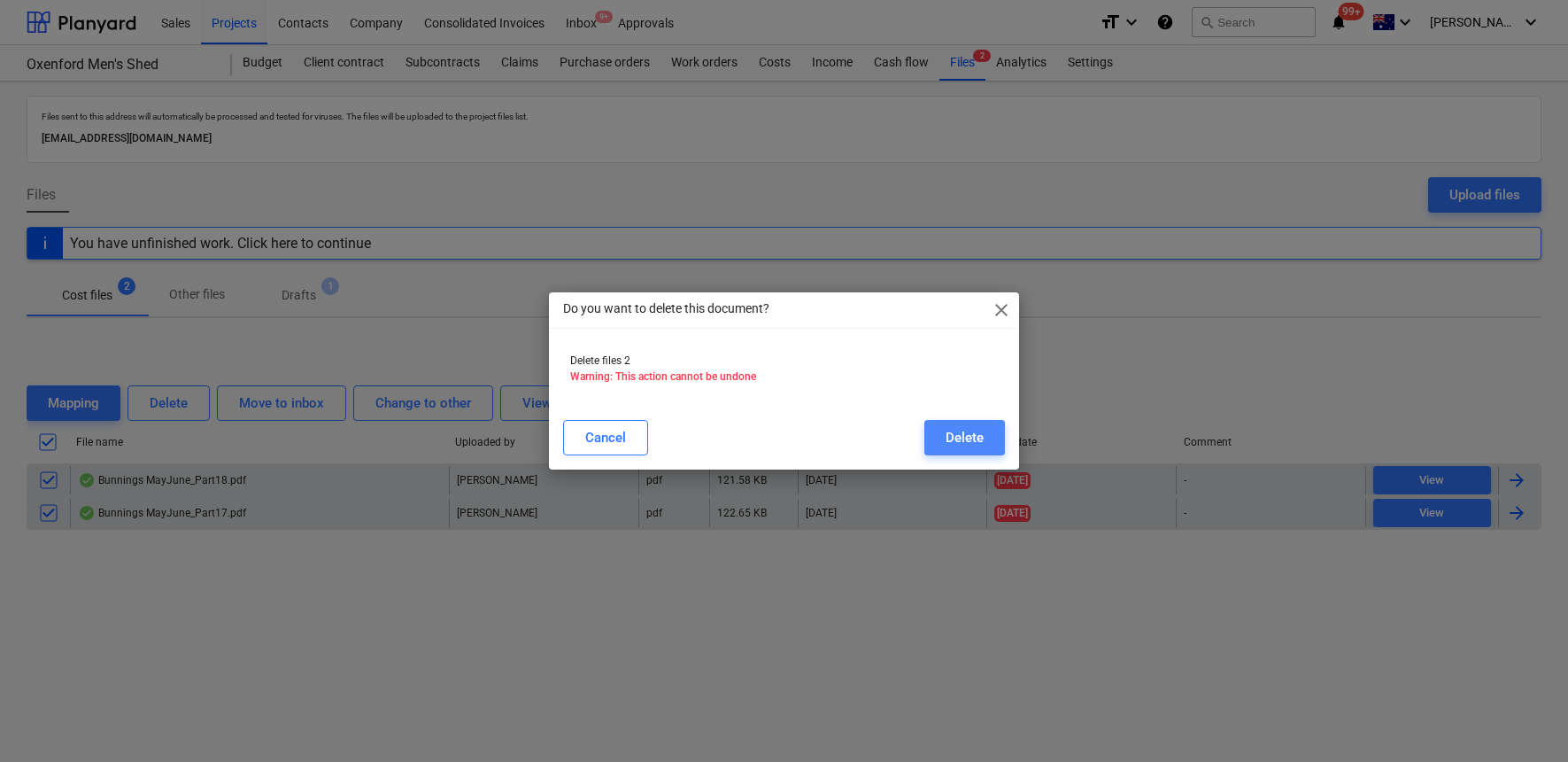
click at [986, 433] on button "Delete" at bounding box center [964, 438] width 80 height 36
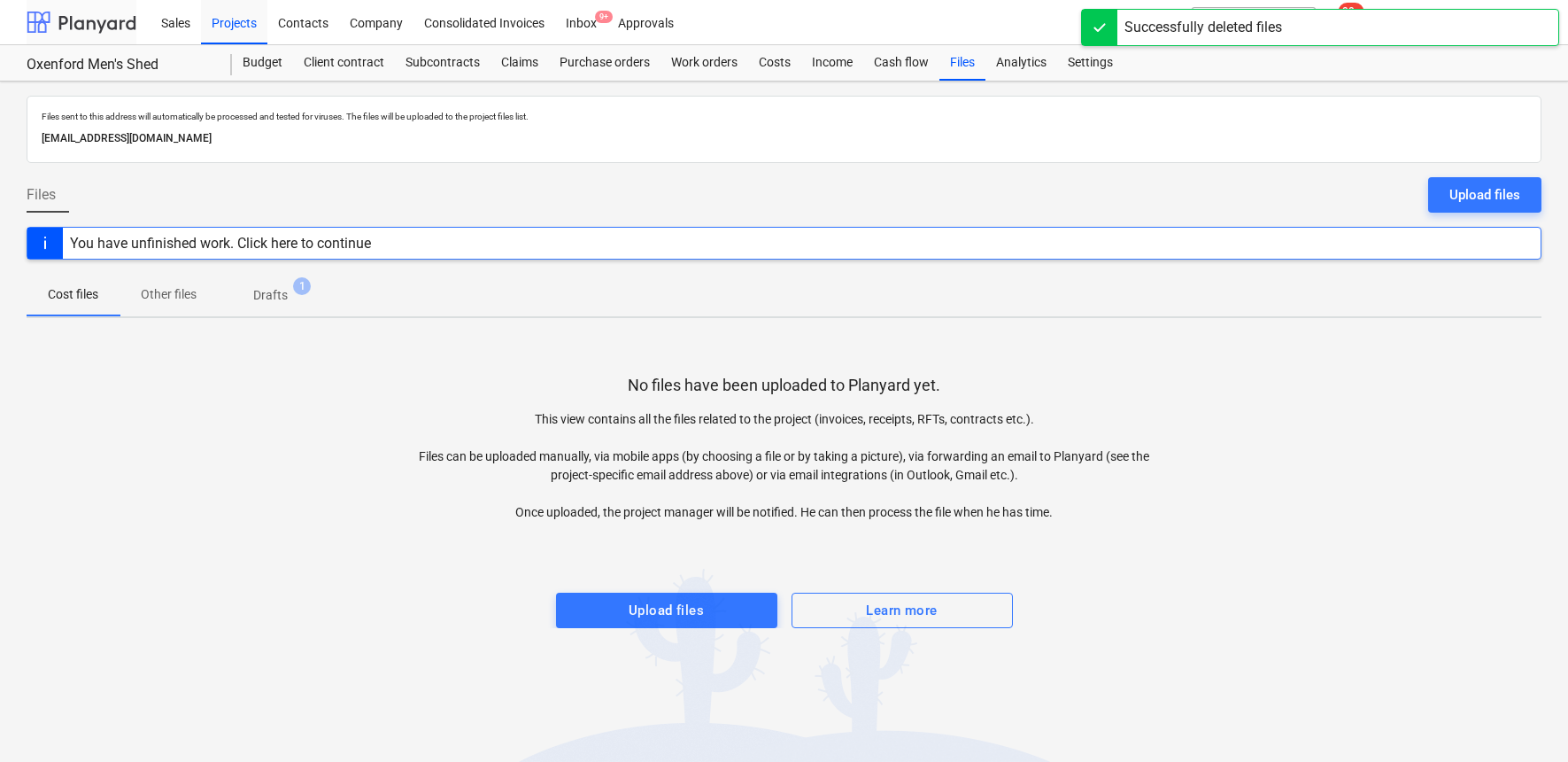
click at [81, 22] on div at bounding box center [81, 22] width 110 height 44
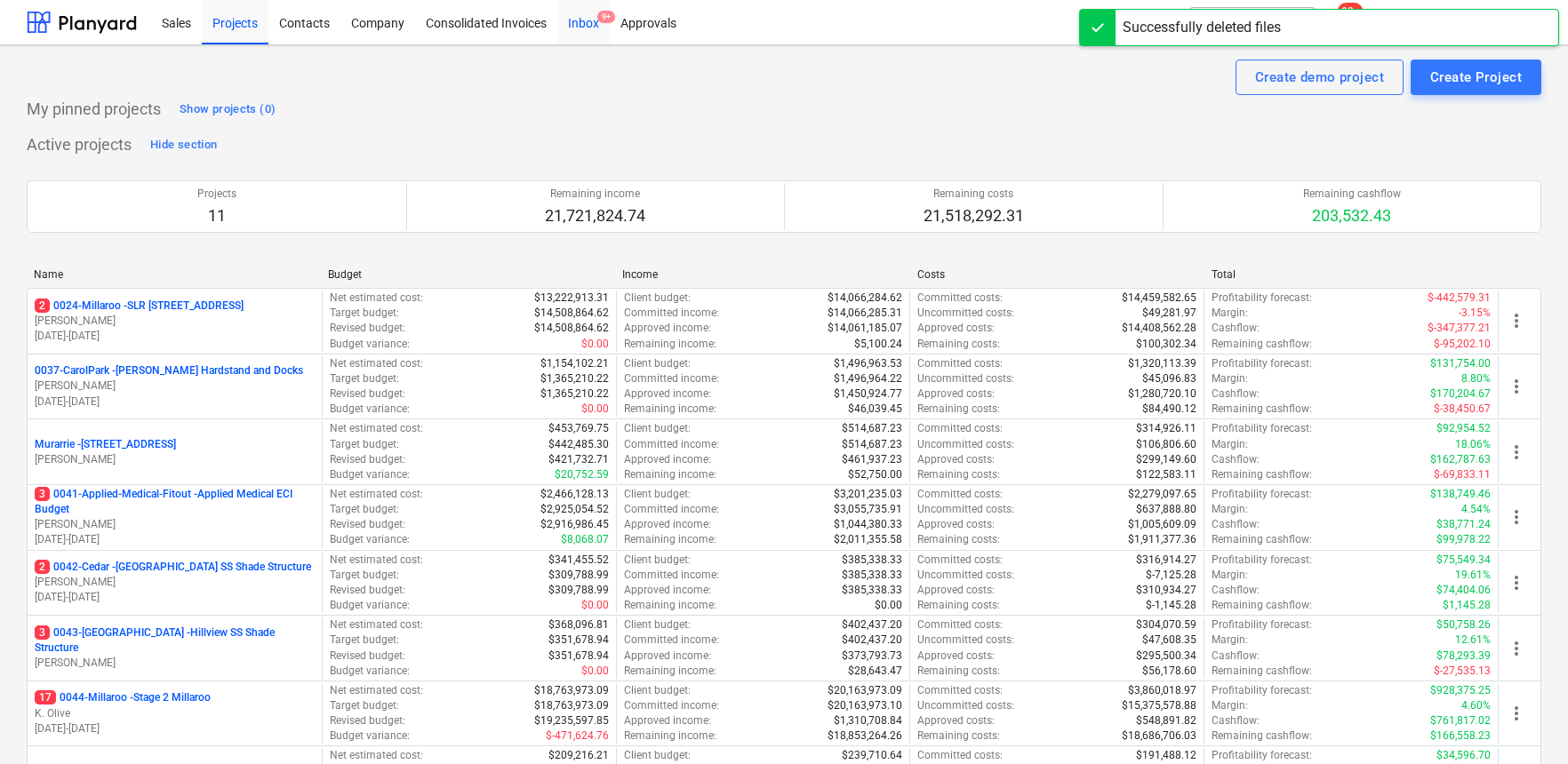
click at [582, 23] on div "Inbox 9+" at bounding box center [583, 22] width 53 height 45
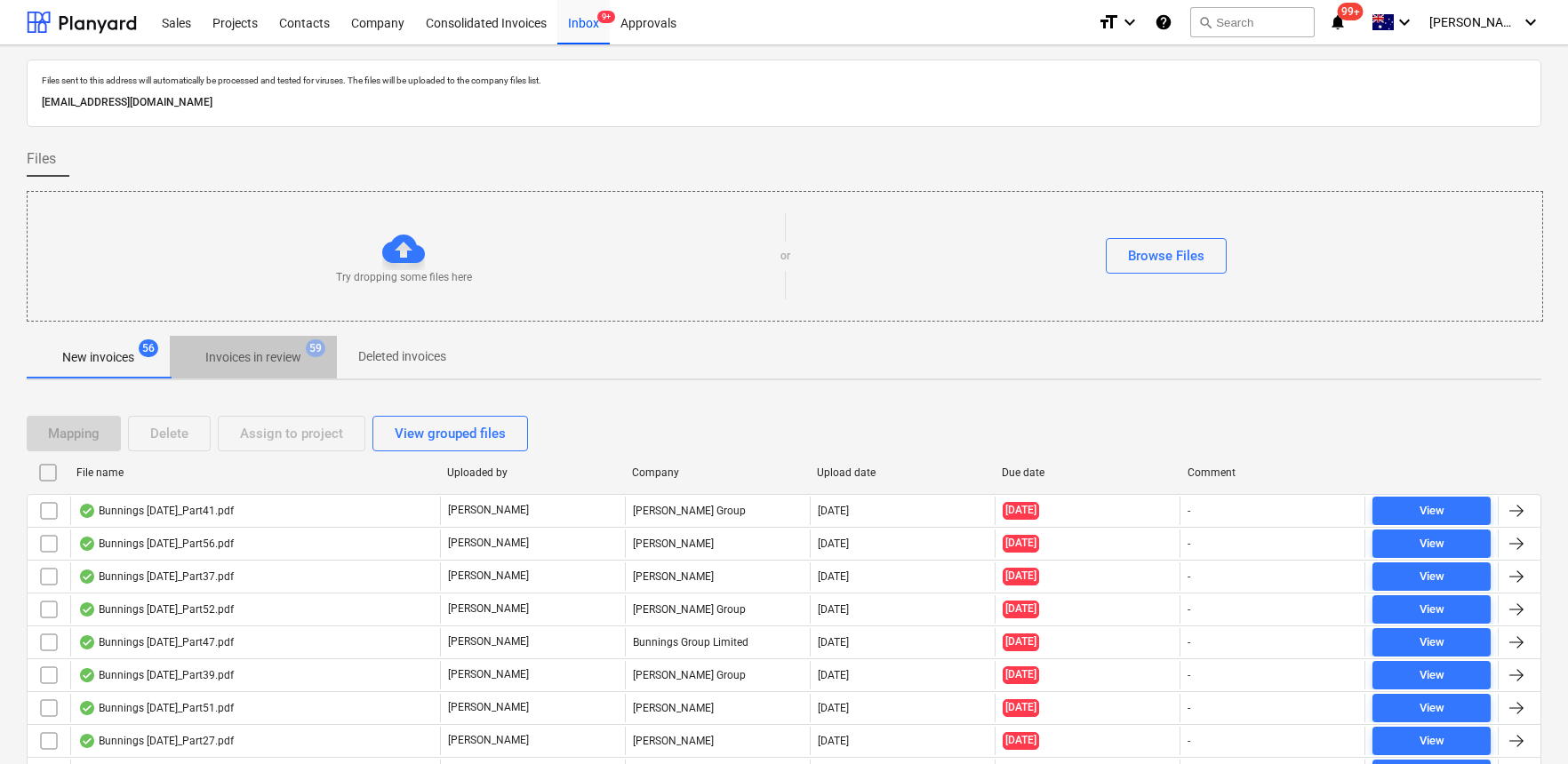
click at [257, 356] on p "Invoices in review" at bounding box center [253, 358] width 96 height 19
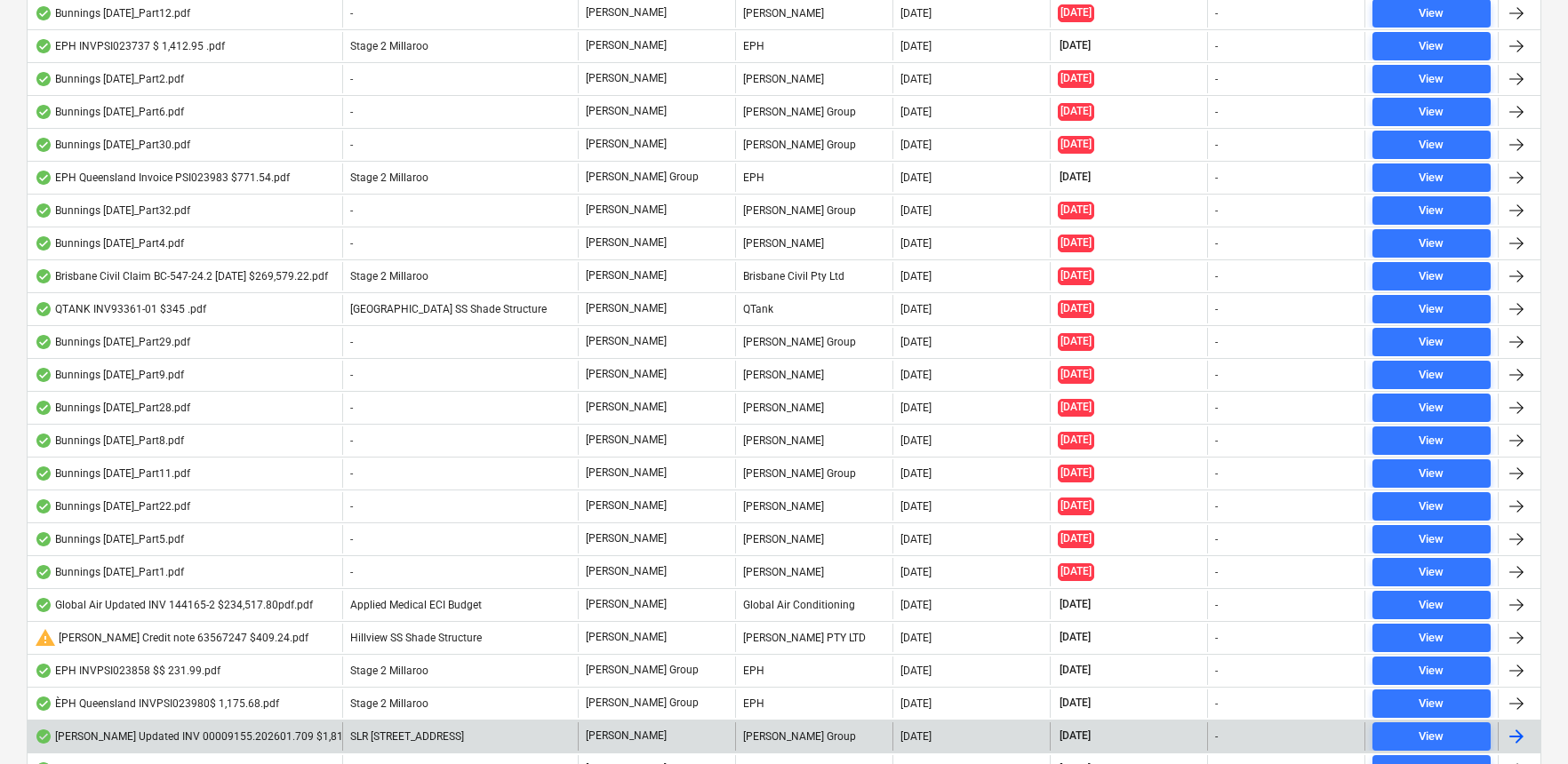
scroll to position [2211, 0]
